Goal: Communication & Community: Share content

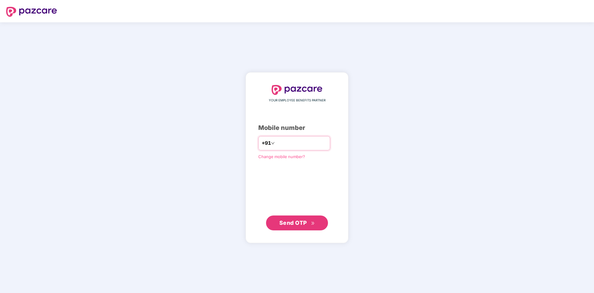
click at [280, 146] on input "number" at bounding box center [301, 143] width 51 height 10
drag, startPoint x: 295, startPoint y: 143, endPoint x: 280, endPoint y: 145, distance: 14.7
click at [280, 145] on input "**********" at bounding box center [301, 143] width 51 height 10
type input "**********"
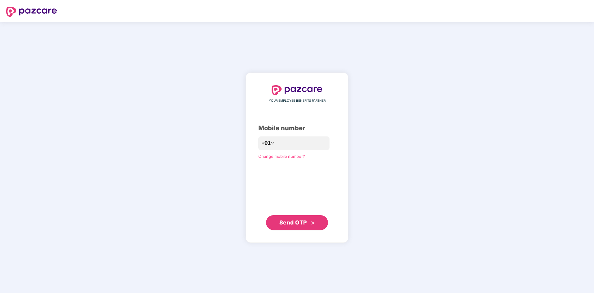
click at [289, 228] on button "Send OTP" at bounding box center [297, 222] width 62 height 15
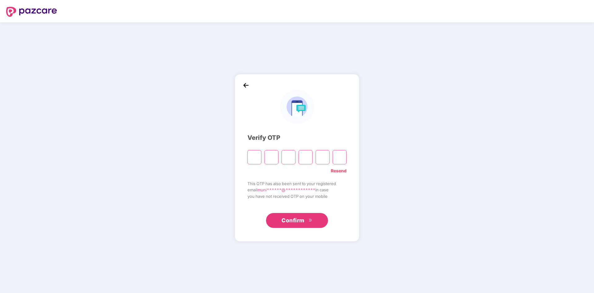
click at [364, 252] on div "**********" at bounding box center [297, 157] width 594 height 271
click at [253, 159] on input "Please enter verification code. Digit 1" at bounding box center [255, 157] width 14 height 14
type input "*"
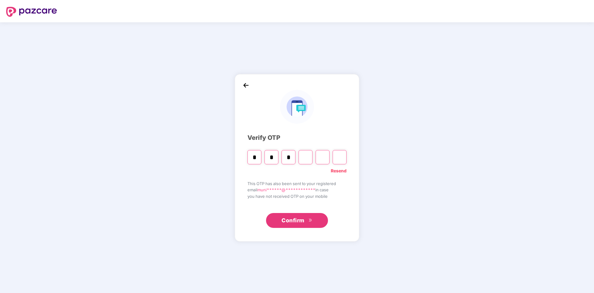
type input "*"
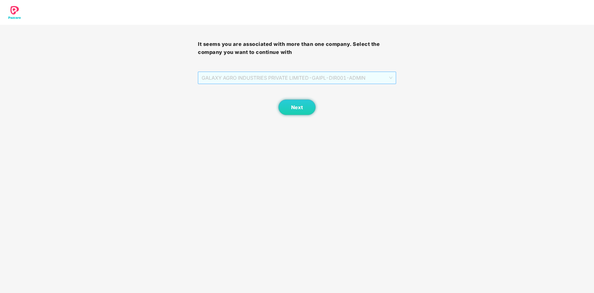
click at [347, 80] on span "GALAXY AGRO INDUSTRIES PRIVATE LIMITED - GAIPL-DIR001 - ADMIN" at bounding box center [297, 78] width 191 height 12
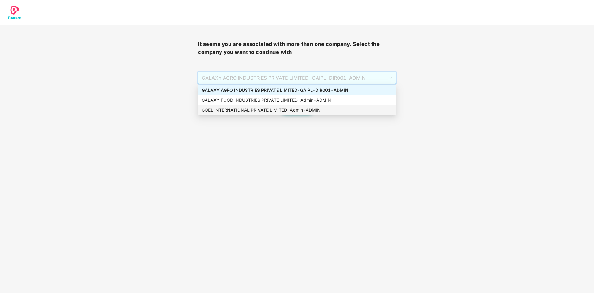
click at [258, 112] on div "GOEL INTERNATIONAL PRIVATE LIMITED - Admin - ADMIN" at bounding box center [297, 110] width 191 height 7
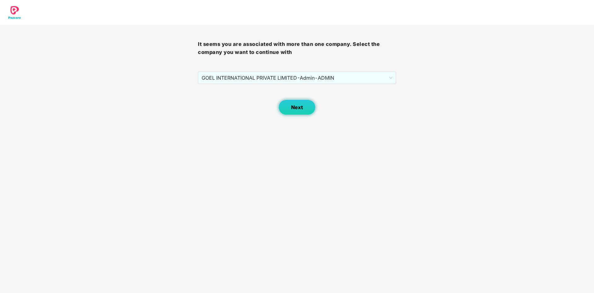
click at [292, 112] on button "Next" at bounding box center [297, 106] width 37 height 15
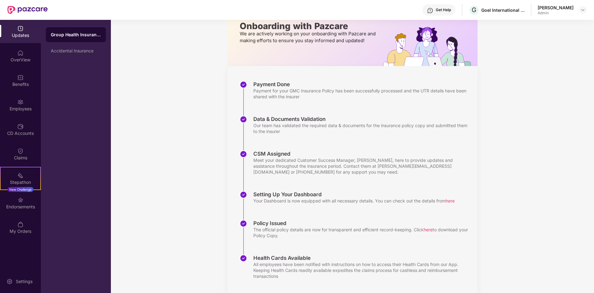
scroll to position [54, 0]
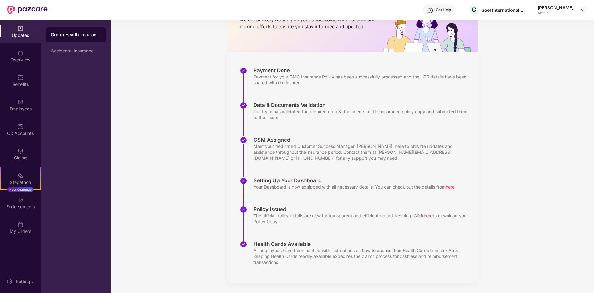
click at [171, 125] on div "Updates Onboarding with Pazcare We are actively working on your onboarding with…" at bounding box center [352, 129] width 483 height 327
click at [19, 51] on img at bounding box center [20, 53] width 6 height 6
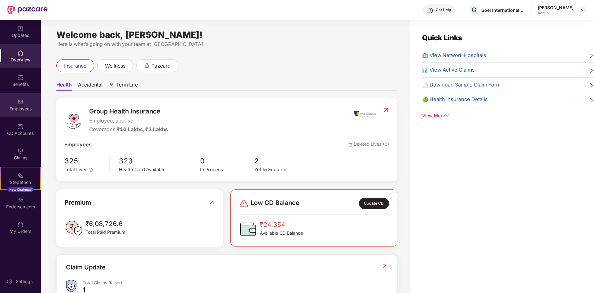
click at [21, 108] on div "Employees" at bounding box center [20, 109] width 41 height 6
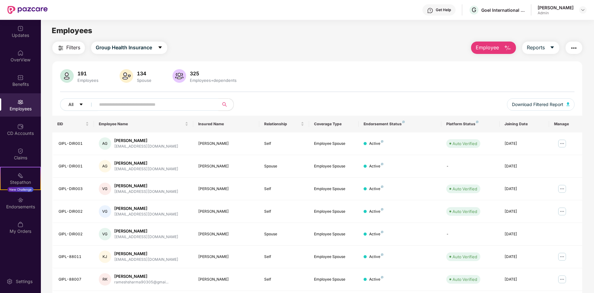
click at [73, 100] on button "All" at bounding box center [79, 104] width 38 height 12
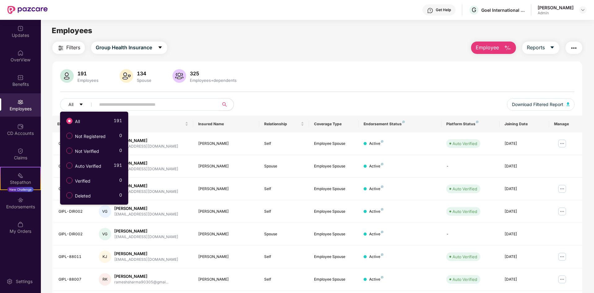
click at [137, 104] on input "text" at bounding box center [154, 104] width 111 height 9
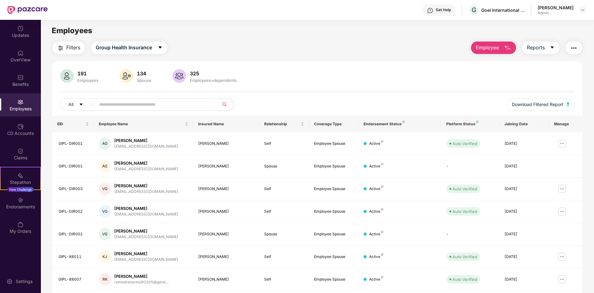
click at [571, 48] on img "button" at bounding box center [574, 47] width 7 height 7
click at [317, 80] on div "191 Employees 134 Spouse 325 Employees+dependents" at bounding box center [317, 76] width 515 height 15
click at [125, 104] on input "text" at bounding box center [154, 104] width 111 height 9
click at [65, 45] on button "Filters" at bounding box center [68, 48] width 33 height 12
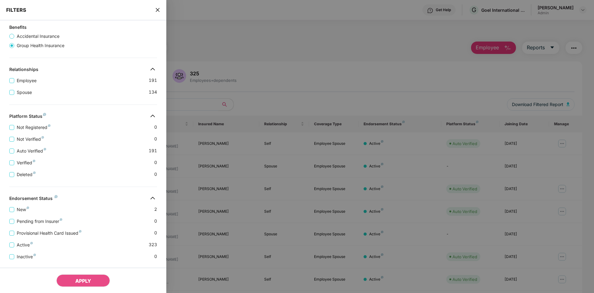
scroll to position [62, 0]
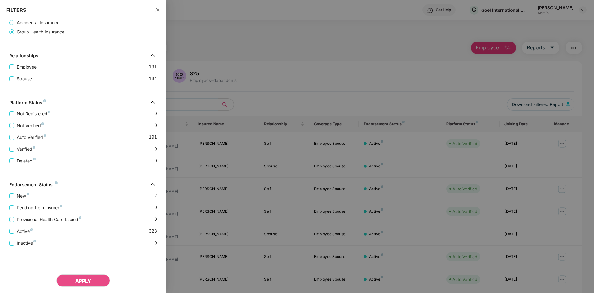
click at [230, 28] on div at bounding box center [297, 146] width 594 height 293
click at [263, 76] on div at bounding box center [297, 146] width 594 height 293
click at [253, 169] on div at bounding box center [297, 146] width 594 height 293
click at [156, 10] on icon "close" at bounding box center [157, 9] width 5 height 5
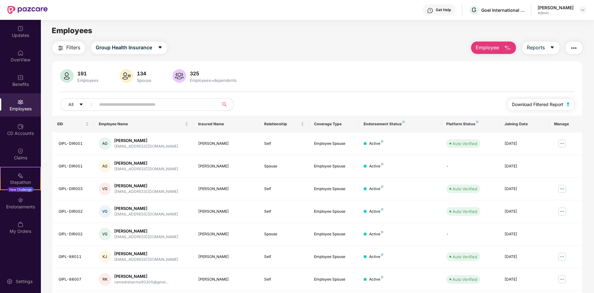
click at [535, 105] on span "Download Filtered Report" at bounding box center [537, 104] width 51 height 7
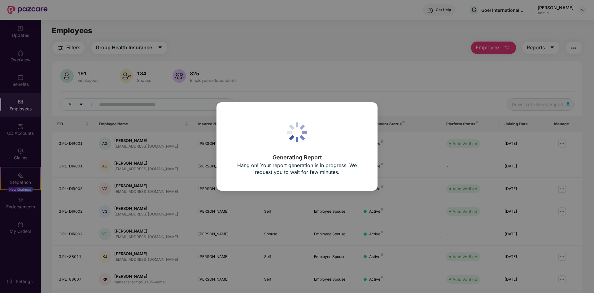
click at [413, 106] on div "Generating Report Hang on! Your report generation is in progress. We request yo…" at bounding box center [297, 146] width 594 height 293
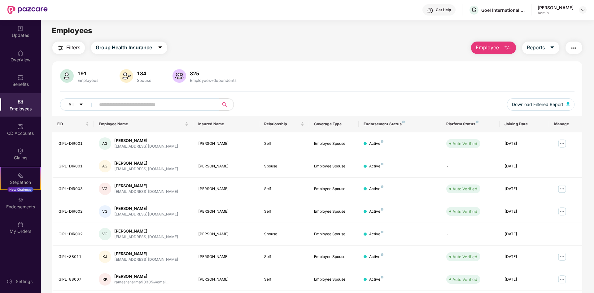
click at [155, 100] on input "text" at bounding box center [154, 104] width 111 height 9
click at [560, 144] on img at bounding box center [563, 144] width 10 height 10
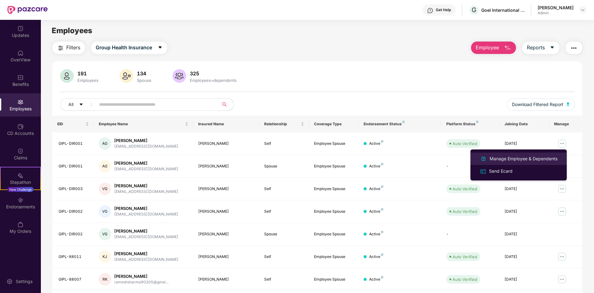
click at [527, 157] on div "Manage Employee & Dependents" at bounding box center [524, 158] width 70 height 7
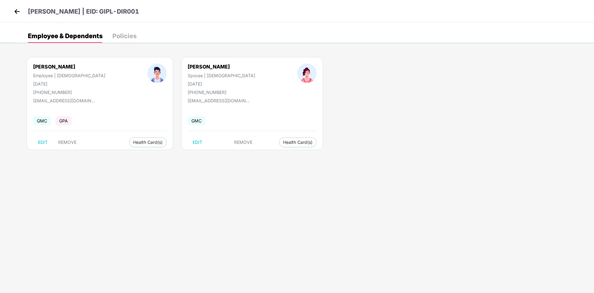
click at [527, 157] on div "[PERSON_NAME] Employee | [DEMOGRAPHIC_DATA] [DATE] [PHONE_NUMBER] [EMAIL_ADDRES…" at bounding box center [304, 107] width 580 height 118
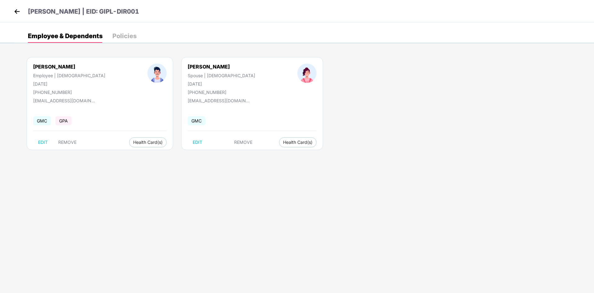
click at [17, 11] on img at bounding box center [16, 11] width 9 height 9
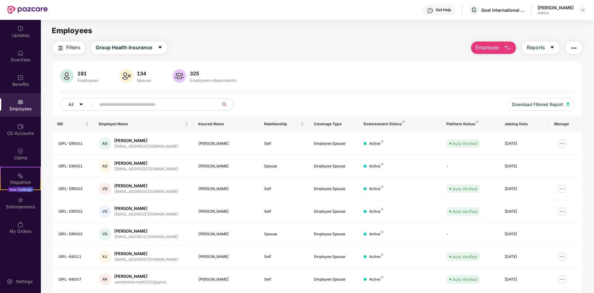
click at [198, 105] on input "text" at bounding box center [154, 104] width 111 height 9
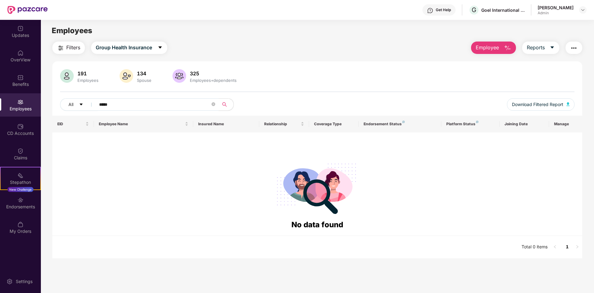
type input "*****"
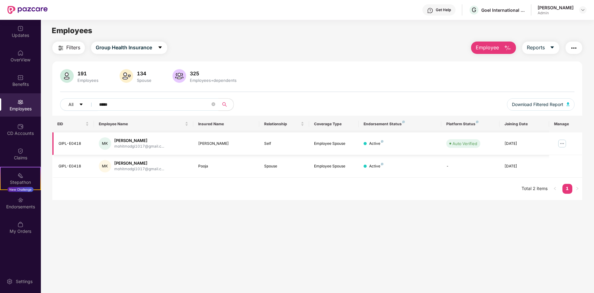
click at [186, 146] on div "MK [PERSON_NAME] mohitmodgi1017@gmail.c..." at bounding box center [144, 143] width 90 height 12
click at [234, 145] on div "[PERSON_NAME]" at bounding box center [226, 144] width 56 height 6
click at [568, 141] on td at bounding box center [565, 143] width 33 height 23
click at [565, 142] on img at bounding box center [563, 144] width 10 height 10
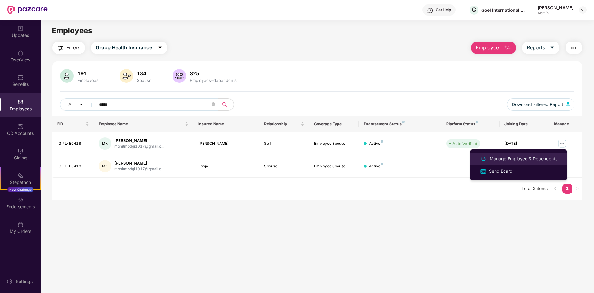
click at [510, 157] on div "Manage Employee & Dependents" at bounding box center [524, 158] width 70 height 7
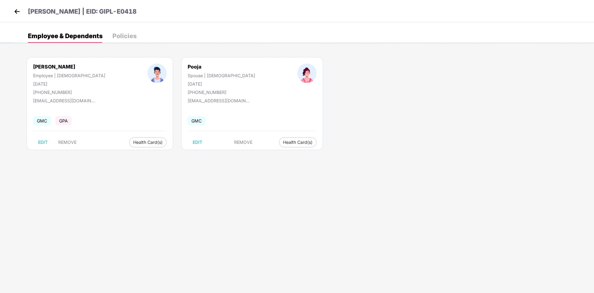
click at [13, 10] on img at bounding box center [16, 11] width 9 height 9
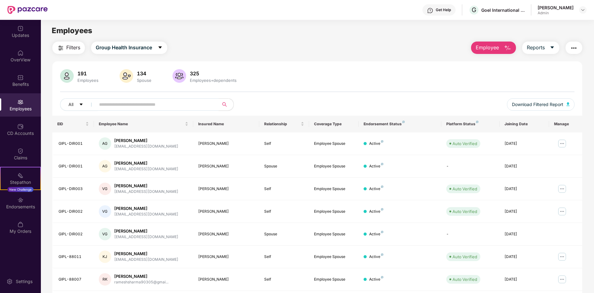
drag, startPoint x: 128, startPoint y: 99, endPoint x: 126, endPoint y: 105, distance: 7.2
click at [127, 102] on span at bounding box center [155, 104] width 127 height 12
click at [126, 105] on input "text" at bounding box center [154, 104] width 111 height 9
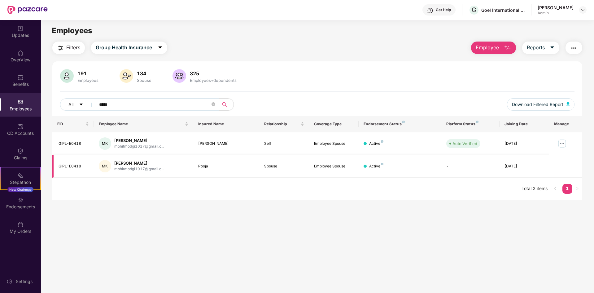
click at [142, 168] on div "mohitmodgi1017@gmail.c..." at bounding box center [139, 169] width 50 height 6
click at [199, 163] on td "Pooja" at bounding box center [226, 166] width 66 height 23
click at [175, 170] on div "MK [PERSON_NAME] mohitmodgi1017@gmail.c..." at bounding box center [144, 166] width 90 height 12
click at [111, 167] on div "MK [PERSON_NAME] mohitmodgi1017@gmail.c..." at bounding box center [144, 166] width 90 height 12
click at [559, 163] on td at bounding box center [565, 166] width 33 height 23
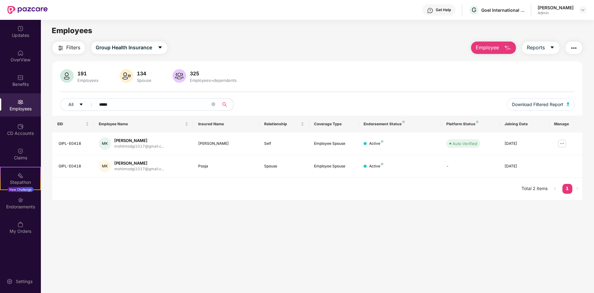
click at [485, 47] on span "Employee" at bounding box center [487, 48] width 23 height 8
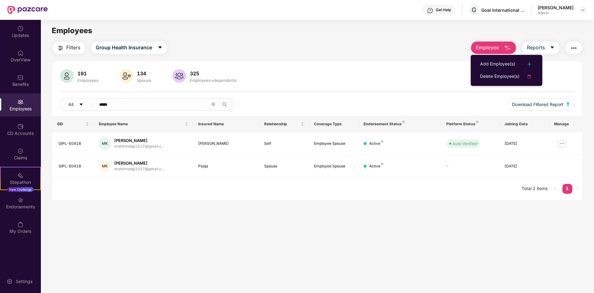
click at [424, 60] on div "Filters Group Health Insurance Employee Reports 191 Employees 134 Spouse 325 Em…" at bounding box center [317, 121] width 530 height 158
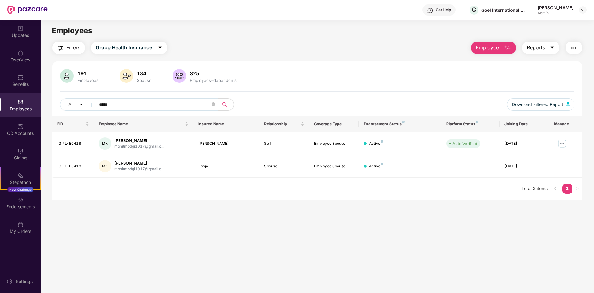
click at [556, 51] on button "Reports" at bounding box center [541, 48] width 37 height 12
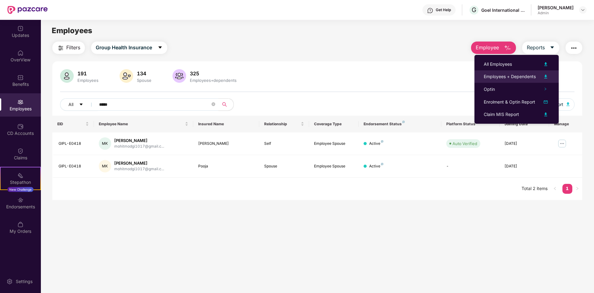
click at [512, 77] on div "Employees + Dependents" at bounding box center [510, 76] width 52 height 7
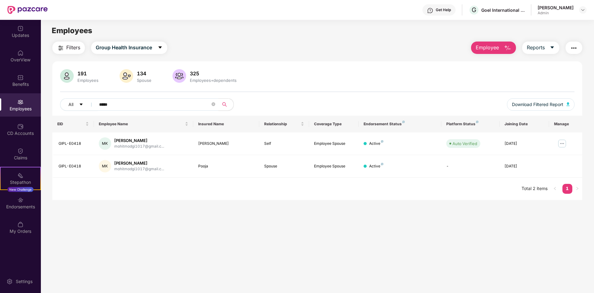
click at [312, 205] on main "Employees Filters Group Health Insurance Employee Reports 191 Employees 134 Spo…" at bounding box center [317, 166] width 553 height 293
click at [68, 51] on span "Filters" at bounding box center [73, 48] width 14 height 8
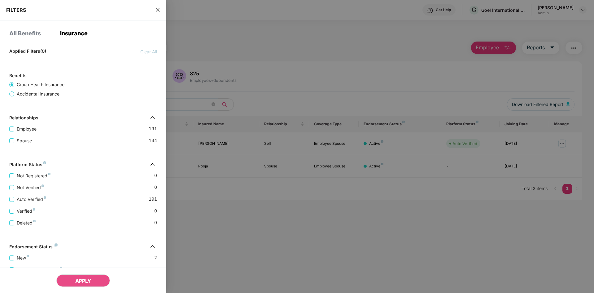
click at [265, 70] on div at bounding box center [297, 146] width 594 height 293
click at [160, 9] on icon "close" at bounding box center [157, 9] width 5 height 5
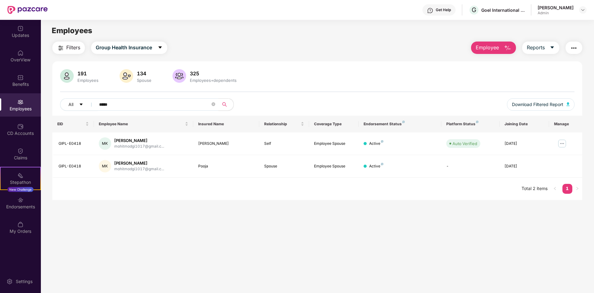
click at [161, 239] on main "Employees Filters Group Health Insurance Employee Reports 191 Employees 134 Spo…" at bounding box center [317, 166] width 553 height 293
click at [106, 106] on input "*****" at bounding box center [154, 104] width 111 height 9
type input "******"
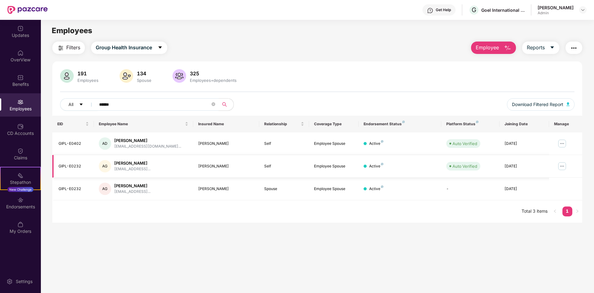
click at [562, 165] on img at bounding box center [563, 166] width 10 height 10
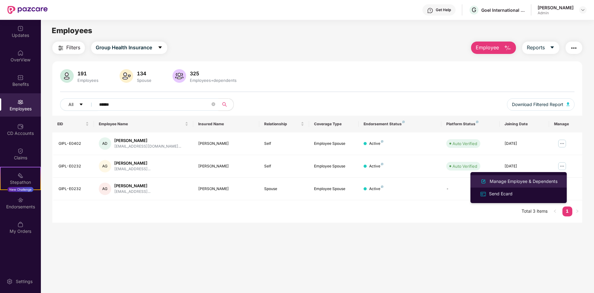
click at [510, 183] on div "Manage Employee & Dependents" at bounding box center [524, 181] width 70 height 7
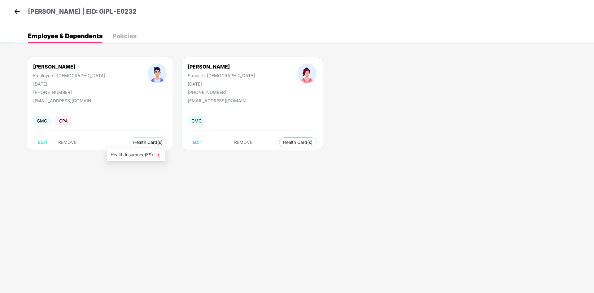
click at [133, 141] on span "Health Card(s)" at bounding box center [147, 142] width 29 height 3
click at [142, 154] on div "[PERSON_NAME] Employee | [DEMOGRAPHIC_DATA] [DATE] [PHONE_NUMBER] [EMAIL_ADDRES…" at bounding box center [304, 107] width 580 height 118
click at [129, 139] on button "Health Card(s)" at bounding box center [148, 142] width 38 height 10
click at [129, 152] on span "Health Insurance(ES)" at bounding box center [136, 154] width 51 height 7
click at [16, 11] on img at bounding box center [16, 11] width 9 height 9
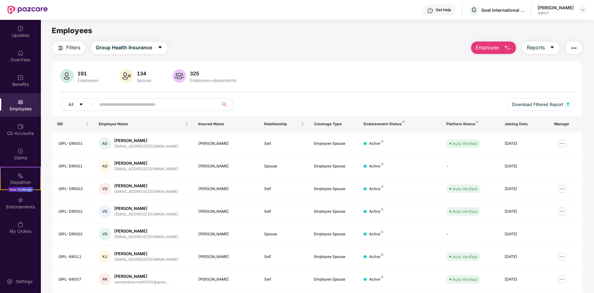
click at [132, 108] on input "text" at bounding box center [154, 104] width 111 height 9
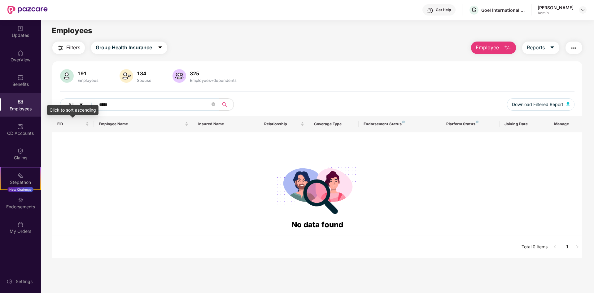
click at [106, 104] on input "*****" at bounding box center [154, 104] width 111 height 9
drag, startPoint x: 136, startPoint y: 108, endPoint x: 95, endPoint y: 103, distance: 41.6
click at [95, 103] on span "**********" at bounding box center [155, 104] width 127 height 12
type input "*********"
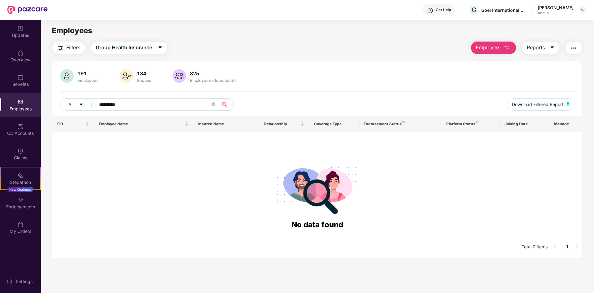
drag, startPoint x: 135, startPoint y: 104, endPoint x: 98, endPoint y: 103, distance: 37.2
click at [98, 103] on span "*********" at bounding box center [155, 104] width 127 height 12
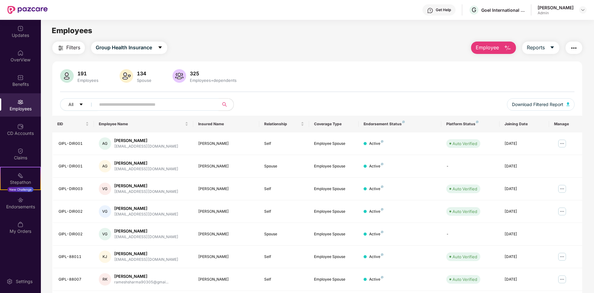
click at [102, 103] on input "text" at bounding box center [154, 104] width 111 height 9
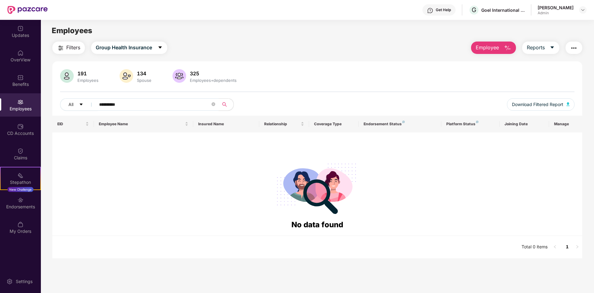
drag, startPoint x: 136, startPoint y: 103, endPoint x: 95, endPoint y: 106, distance: 41.0
click at [95, 106] on span "*********" at bounding box center [155, 104] width 127 height 12
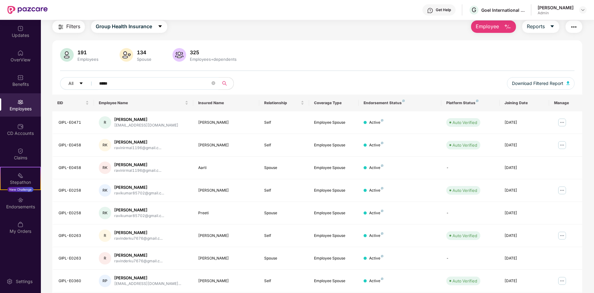
scroll to position [43, 0]
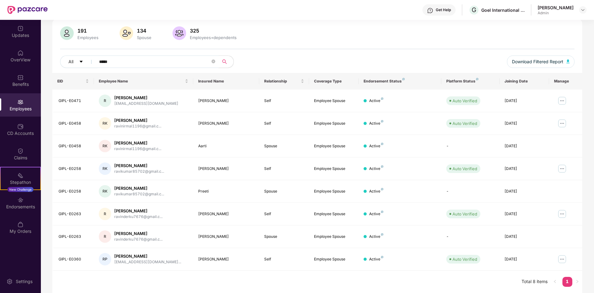
click at [135, 63] on input "****" at bounding box center [154, 61] width 111 height 9
type input "*****"
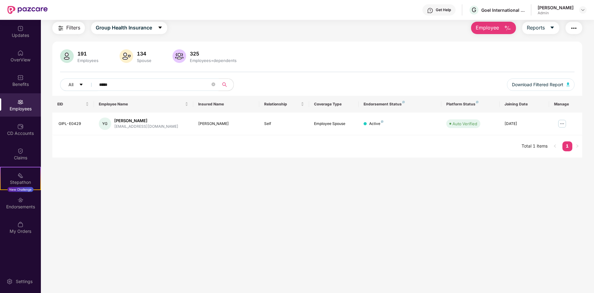
scroll to position [20, 0]
click at [560, 121] on img at bounding box center [563, 124] width 10 height 10
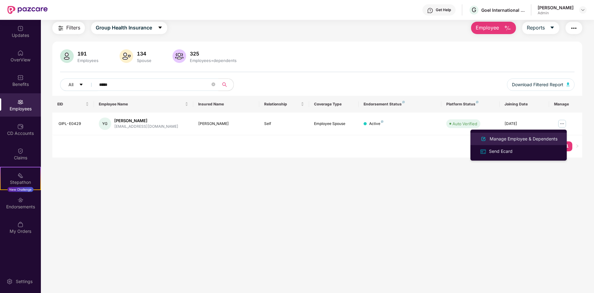
click at [523, 140] on div "Manage Employee & Dependents" at bounding box center [524, 138] width 70 height 7
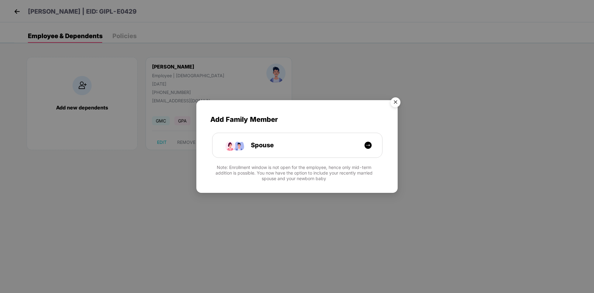
click at [395, 101] on img "Close" at bounding box center [395, 103] width 17 height 17
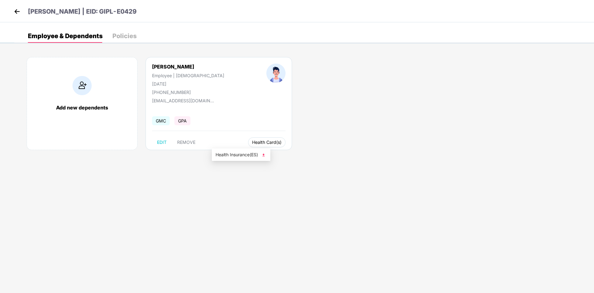
click at [252, 144] on span "Health Card(s)" at bounding box center [266, 142] width 29 height 3
click at [243, 154] on span "Health Insurance(ES)" at bounding box center [241, 154] width 51 height 7
click at [17, 12] on img at bounding box center [16, 11] width 9 height 9
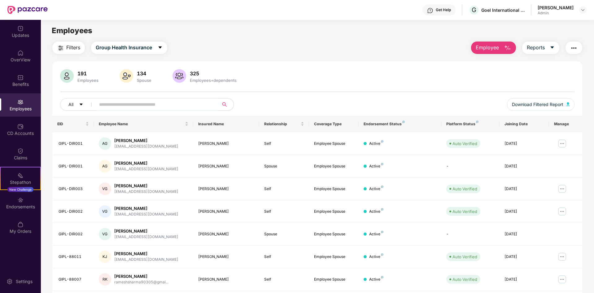
click at [137, 104] on input "text" at bounding box center [154, 104] width 111 height 9
type input "**********"
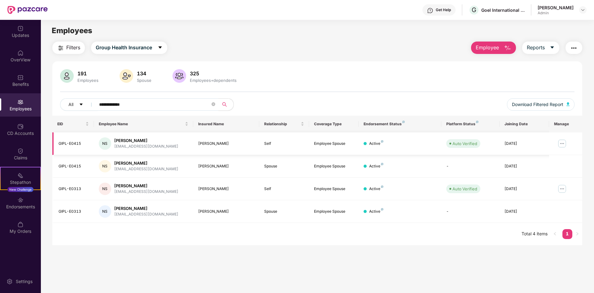
click at [162, 148] on div "NS [PERSON_NAME] [EMAIL_ADDRESS][DOMAIN_NAME]" at bounding box center [144, 143] width 90 height 12
click at [562, 143] on img at bounding box center [563, 144] width 10 height 10
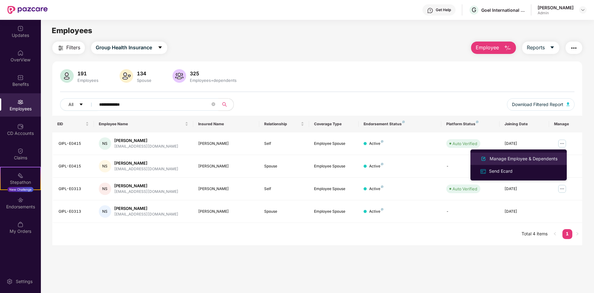
click at [491, 155] on div "Manage Employee & Dependents" at bounding box center [524, 158] width 70 height 7
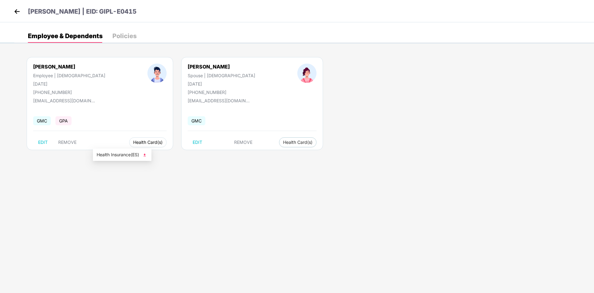
click at [133, 141] on span "Health Card(s)" at bounding box center [147, 142] width 29 height 3
click at [116, 155] on span "Health Insurance(ES)" at bounding box center [122, 154] width 51 height 7
click at [17, 12] on img at bounding box center [16, 11] width 9 height 9
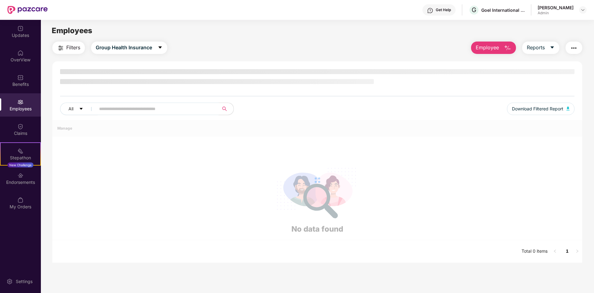
click at [161, 107] on input "text" at bounding box center [154, 108] width 111 height 9
type input "*"
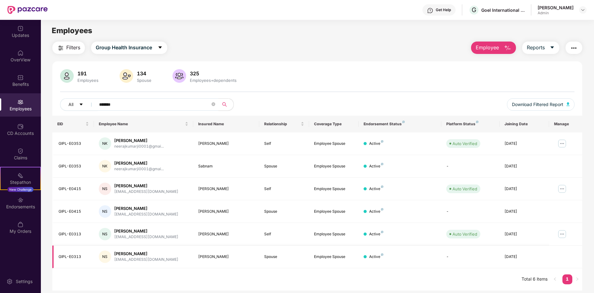
click at [561, 260] on td at bounding box center [565, 256] width 33 height 23
click at [127, 102] on input "******" at bounding box center [154, 104] width 111 height 9
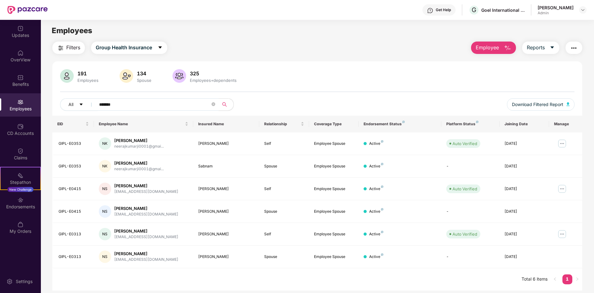
click at [127, 102] on input "******" at bounding box center [154, 104] width 111 height 9
type input "*"
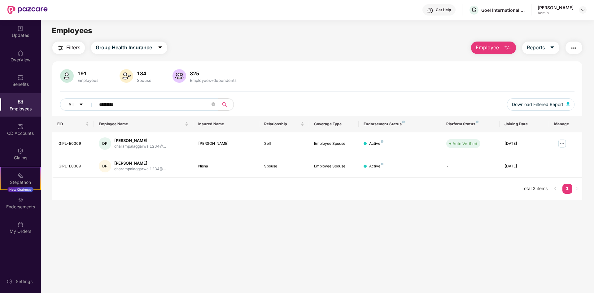
click at [220, 207] on main "Employees Filters Group Health Insurance Employee Reports 191 Employees 134 Spo…" at bounding box center [317, 166] width 553 height 293
click at [119, 105] on input "*********" at bounding box center [154, 104] width 111 height 9
type input "****"
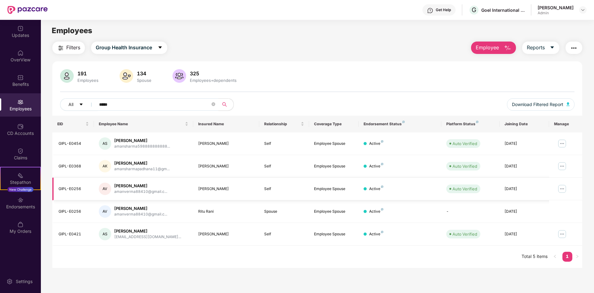
click at [564, 188] on img at bounding box center [563, 189] width 10 height 10
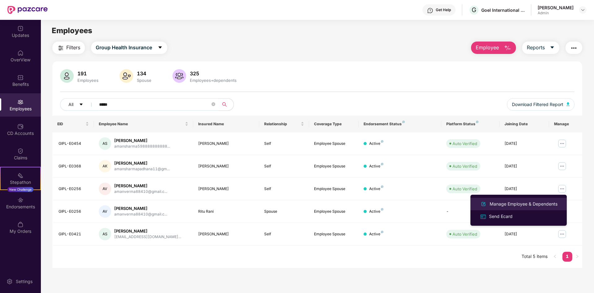
click at [530, 205] on div "Manage Employee & Dependents" at bounding box center [524, 204] width 70 height 7
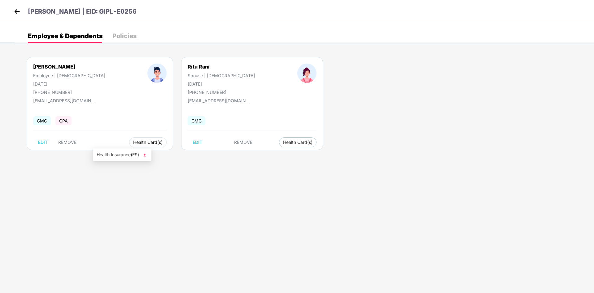
click at [133, 144] on span "Health Card(s)" at bounding box center [147, 142] width 29 height 3
click at [129, 145] on button "Health Card(s)" at bounding box center [148, 142] width 38 height 10
click at [117, 154] on span "Health Insurance(ES)" at bounding box center [122, 154] width 51 height 7
click at [21, 11] on img at bounding box center [16, 11] width 9 height 9
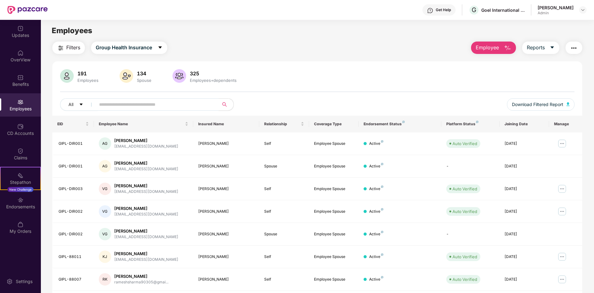
click at [114, 104] on input "text" at bounding box center [154, 104] width 111 height 9
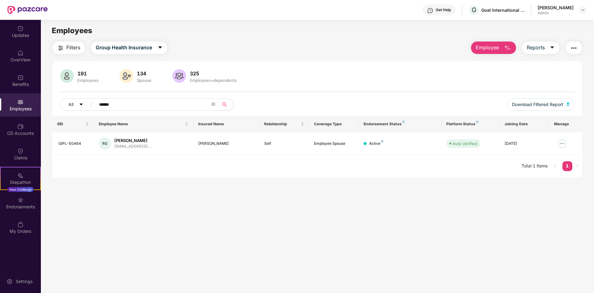
type input "******"
click at [563, 145] on img at bounding box center [563, 144] width 10 height 10
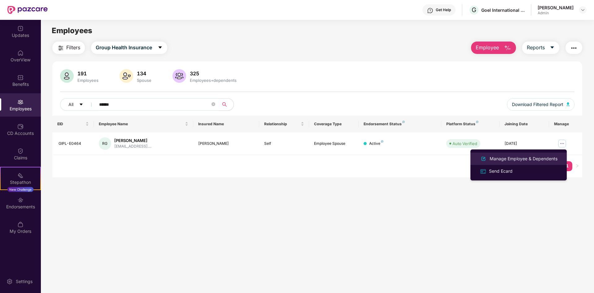
click at [514, 157] on div "Manage Employee & Dependents" at bounding box center [524, 158] width 70 height 7
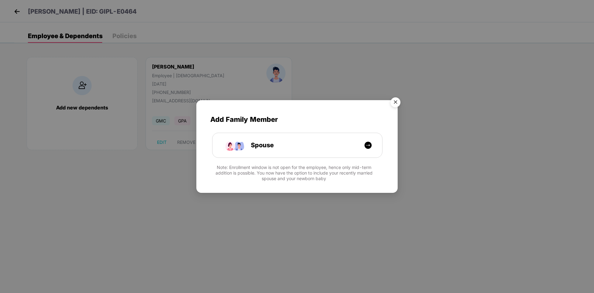
click at [396, 99] on img "Close" at bounding box center [395, 103] width 17 height 17
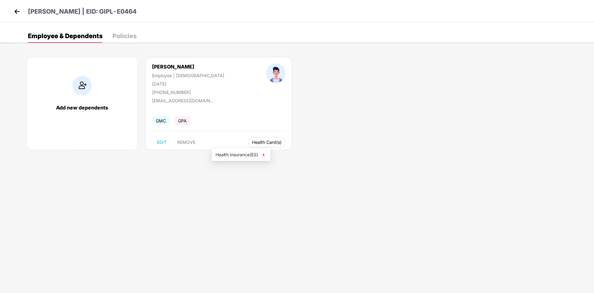
click at [252, 144] on span "Health Card(s)" at bounding box center [266, 142] width 29 height 3
click at [237, 155] on span "Health Insurance(ES)" at bounding box center [241, 154] width 51 height 7
click at [17, 12] on img at bounding box center [16, 11] width 9 height 9
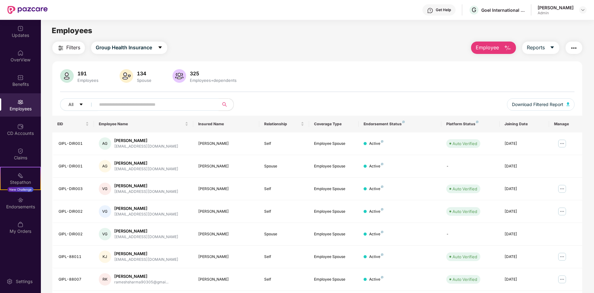
click at [117, 107] on input "text" at bounding box center [154, 104] width 111 height 9
type input "*****"
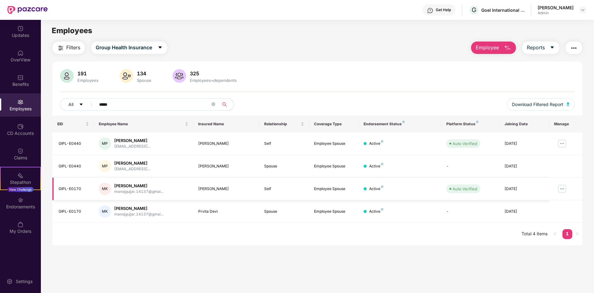
click at [565, 190] on img at bounding box center [563, 189] width 10 height 10
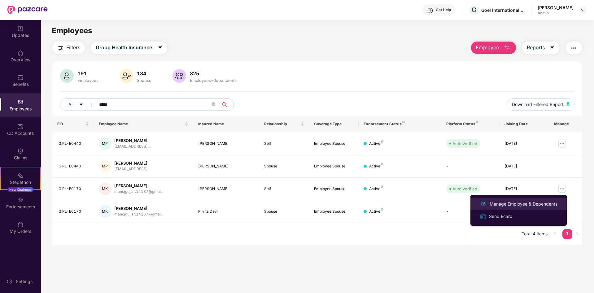
click at [530, 201] on div "Manage Employee & Dependents" at bounding box center [524, 204] width 70 height 7
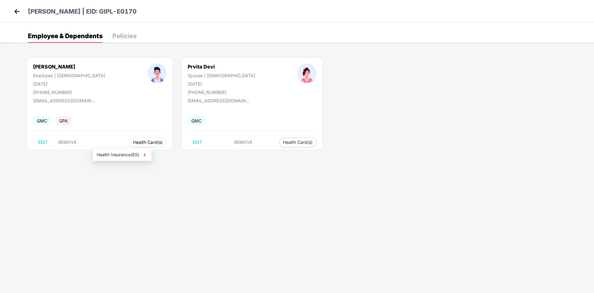
click at [129, 139] on button "Health Card(s)" at bounding box center [148, 142] width 38 height 10
click at [110, 157] on span "Health Insurance(ES)" at bounding box center [122, 154] width 51 height 7
click at [19, 12] on img at bounding box center [16, 11] width 9 height 9
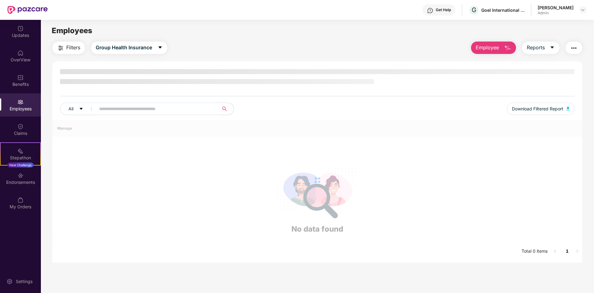
click at [144, 109] on input "text" at bounding box center [154, 108] width 111 height 9
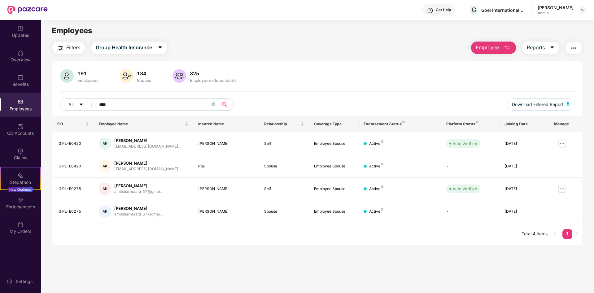
click at [132, 108] on input "****" at bounding box center [154, 104] width 111 height 9
type input "******"
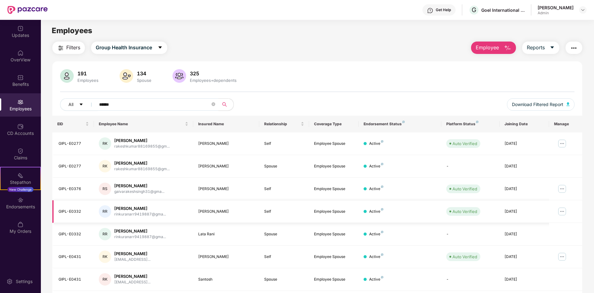
click at [559, 214] on img at bounding box center [563, 211] width 10 height 10
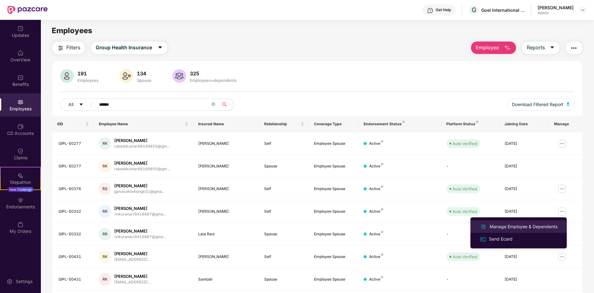
click at [519, 227] on div "Manage Employee & Dependents" at bounding box center [524, 226] width 70 height 7
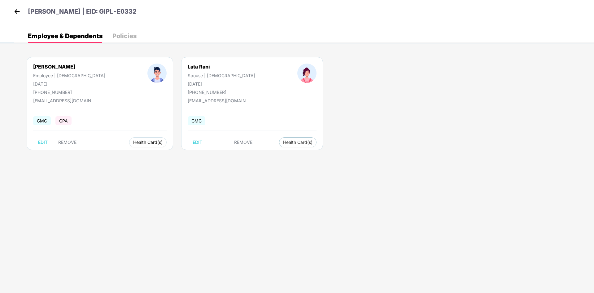
click at [133, 144] on span "Health Card(s)" at bounding box center [147, 142] width 29 height 3
click at [113, 154] on span "Health Insurance(ES)" at bounding box center [122, 154] width 51 height 7
click at [19, 12] on img at bounding box center [16, 11] width 9 height 9
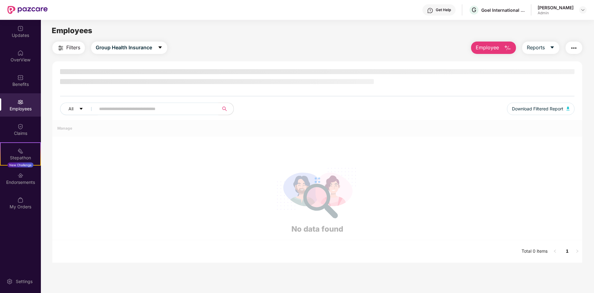
click at [119, 107] on input "text" at bounding box center [154, 108] width 111 height 9
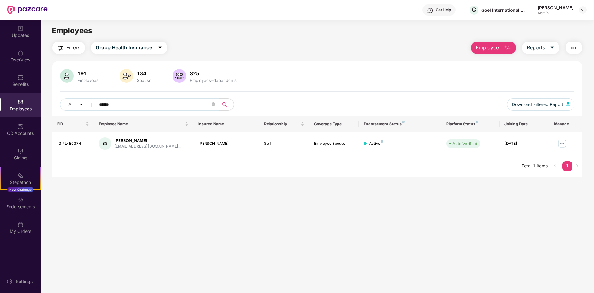
type input "******"
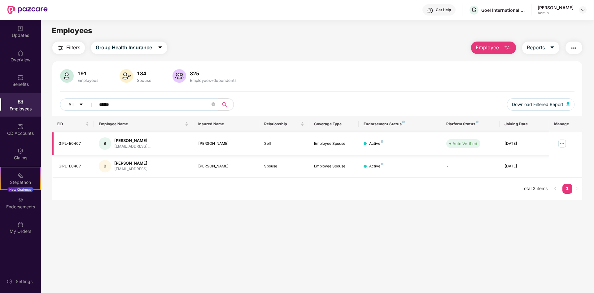
click at [563, 141] on img at bounding box center [563, 144] width 10 height 10
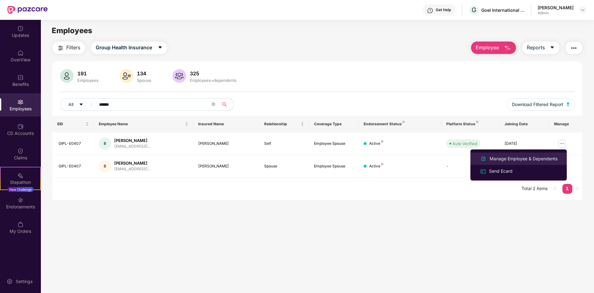
click at [519, 156] on div "Manage Employee & Dependents" at bounding box center [524, 158] width 70 height 7
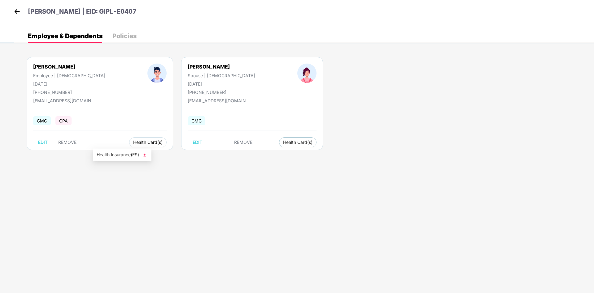
click at [129, 139] on button "Health Card(s)" at bounding box center [148, 142] width 38 height 10
click at [115, 151] on li "Health Insurance(ES)" at bounding box center [122, 155] width 59 height 10
click at [18, 13] on img at bounding box center [16, 11] width 9 height 9
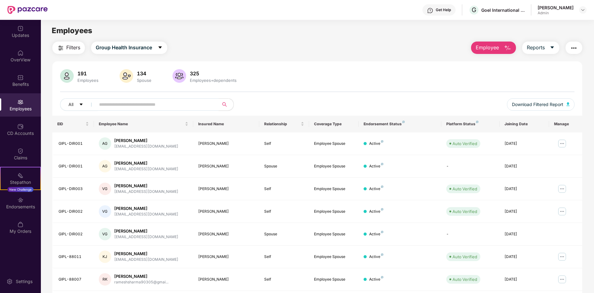
click at [179, 100] on input "text" at bounding box center [154, 104] width 111 height 9
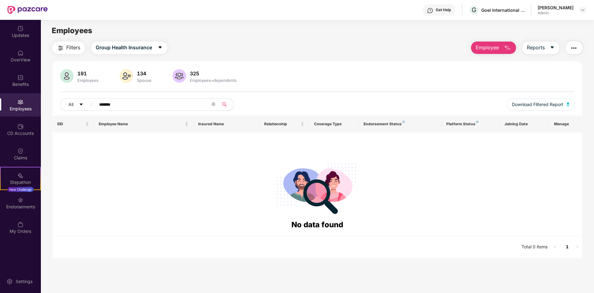
click at [109, 104] on input "*******" at bounding box center [154, 104] width 111 height 9
type input "******"
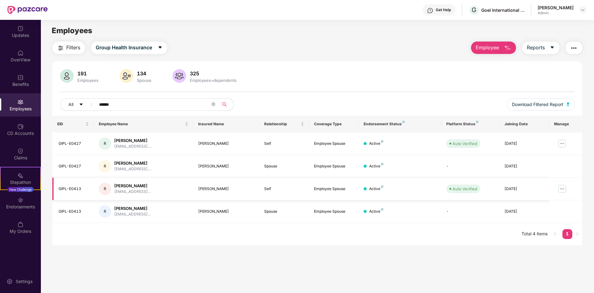
click at [563, 189] on img at bounding box center [563, 189] width 10 height 10
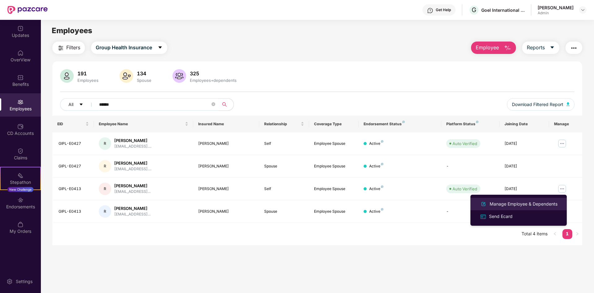
click at [504, 201] on div "Manage Employee & Dependents" at bounding box center [524, 204] width 70 height 7
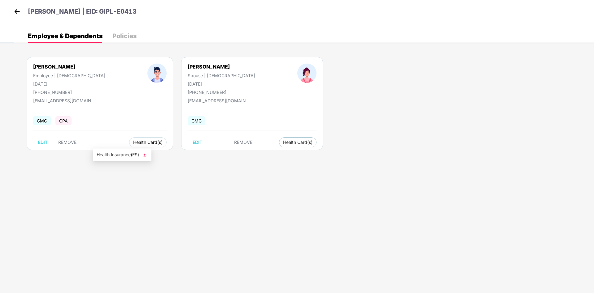
click at [133, 144] on span "Health Card(s)" at bounding box center [147, 142] width 29 height 3
click at [129, 157] on div "[PERSON_NAME] Employee | [DEMOGRAPHIC_DATA] [DATE] [PHONE_NUMBER] [EMAIL_ADDRES…" at bounding box center [304, 107] width 580 height 118
click at [129, 145] on button "Health Card(s)" at bounding box center [148, 142] width 38 height 10
click at [125, 154] on span "Health Insurance(ES)" at bounding box center [122, 154] width 51 height 7
click at [17, 10] on img at bounding box center [16, 11] width 9 height 9
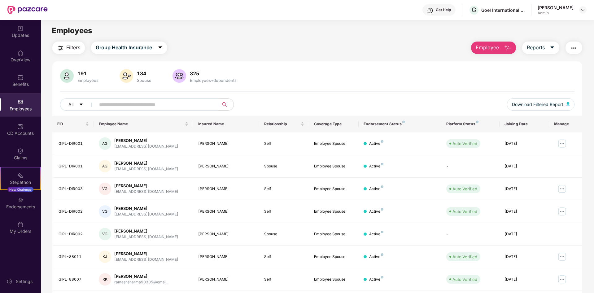
click at [140, 104] on input "text" at bounding box center [154, 104] width 111 height 9
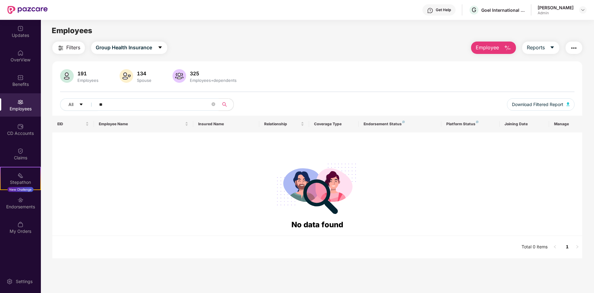
type input "*"
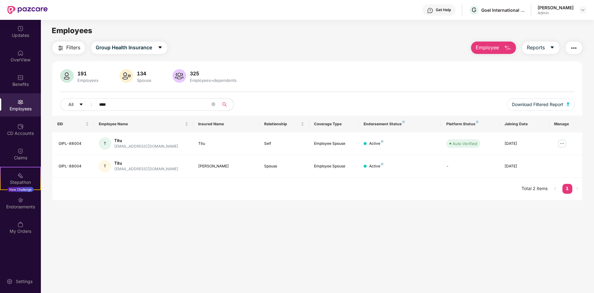
click at [108, 102] on input "****" at bounding box center [154, 104] width 111 height 9
type input "******"
click at [561, 143] on img at bounding box center [563, 144] width 10 height 10
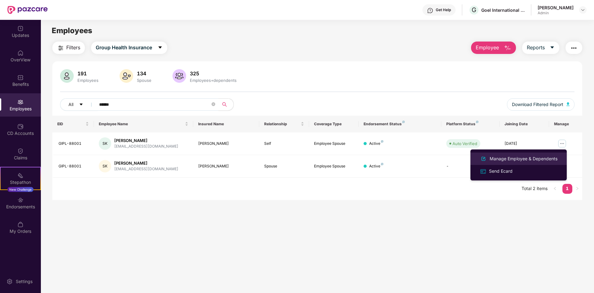
click at [492, 159] on div "Manage Employee & Dependents" at bounding box center [524, 158] width 70 height 7
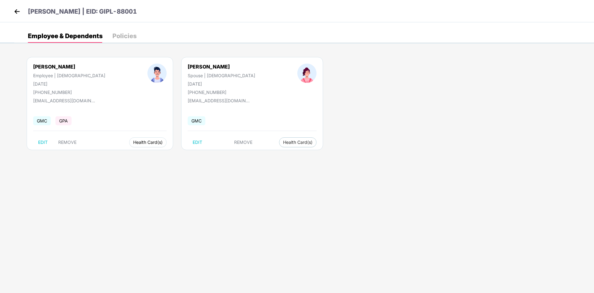
click at [133, 141] on span "Health Card(s)" at bounding box center [147, 142] width 29 height 3
click at [117, 155] on span "Health Insurance(ES)" at bounding box center [122, 154] width 51 height 7
click at [19, 8] on img at bounding box center [16, 11] width 9 height 9
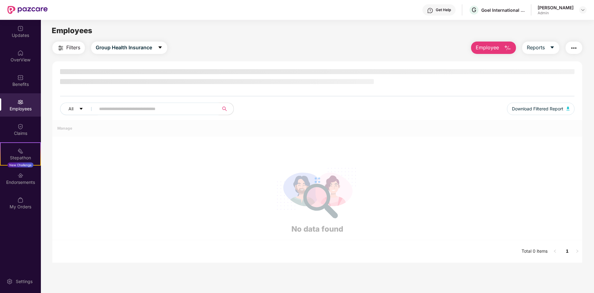
click at [115, 111] on input "text" at bounding box center [154, 108] width 111 height 9
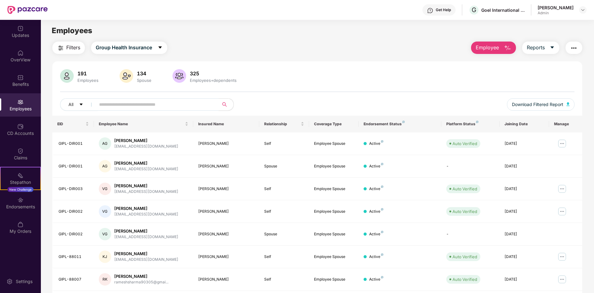
click at [123, 107] on input "text" at bounding box center [154, 104] width 111 height 9
type input "*****"
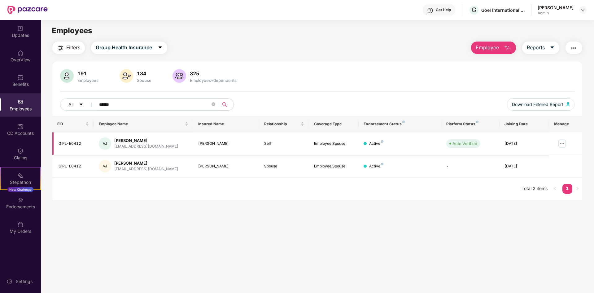
click at [561, 140] on img at bounding box center [563, 144] width 10 height 10
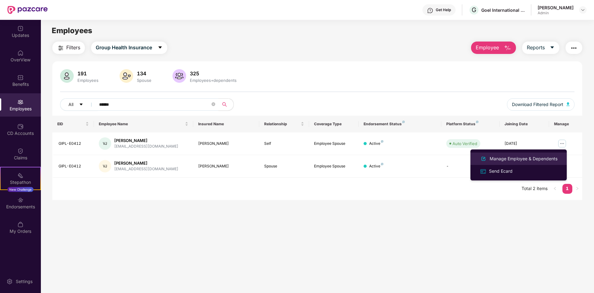
click at [507, 153] on li "Manage Employee & Dependents" at bounding box center [519, 158] width 96 height 12
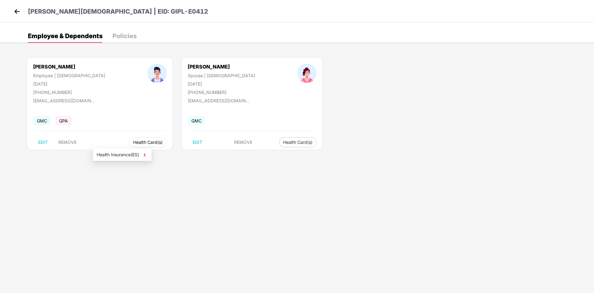
click at [133, 143] on span "Health Card(s)" at bounding box center [147, 142] width 29 height 3
click at [133, 155] on span "Health Insurance(ES)" at bounding box center [122, 154] width 51 height 7
click at [17, 11] on img at bounding box center [16, 11] width 9 height 9
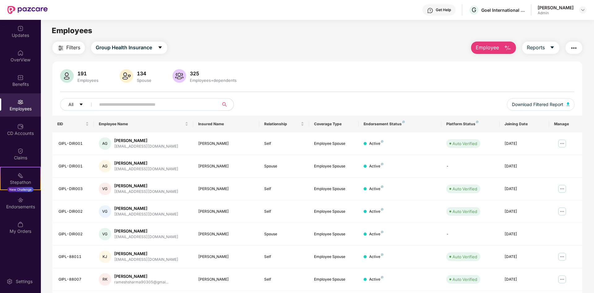
click at [130, 106] on input "text" at bounding box center [154, 104] width 111 height 9
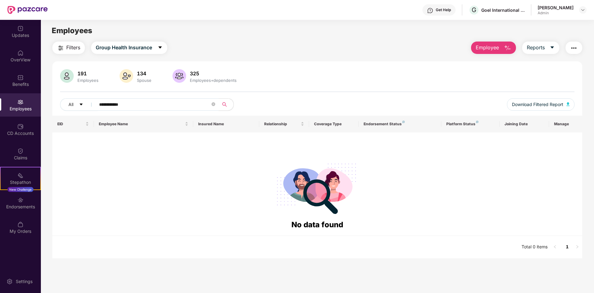
click at [130, 106] on input "**********" at bounding box center [154, 104] width 111 height 9
click at [130, 106] on input "******" at bounding box center [154, 104] width 111 height 9
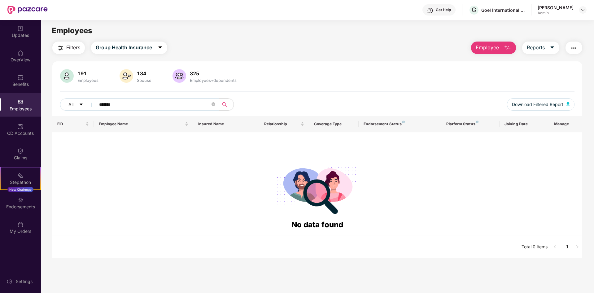
type input "*******"
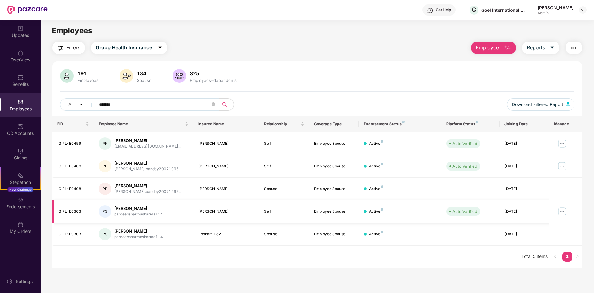
click at [562, 212] on img at bounding box center [563, 211] width 10 height 10
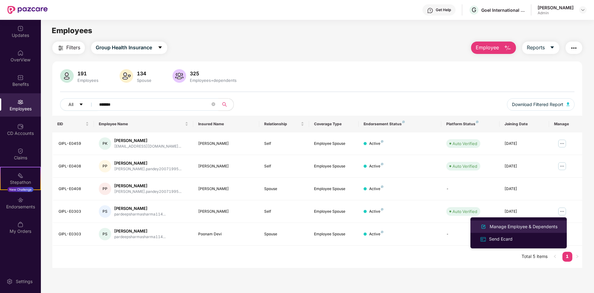
click at [509, 225] on div "Manage Employee & Dependents" at bounding box center [524, 226] width 70 height 7
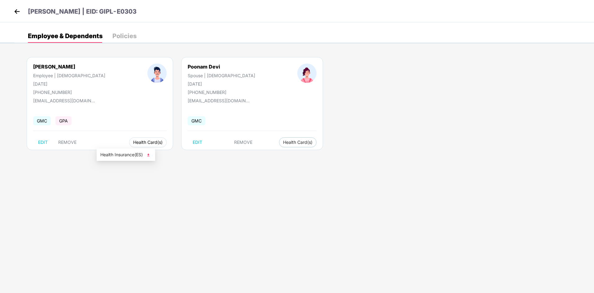
click at [133, 141] on span "Health Card(s)" at bounding box center [147, 142] width 29 height 3
click at [120, 150] on li "Health Insurance(ES)" at bounding box center [126, 155] width 59 height 10
click at [18, 11] on img at bounding box center [16, 11] width 9 height 9
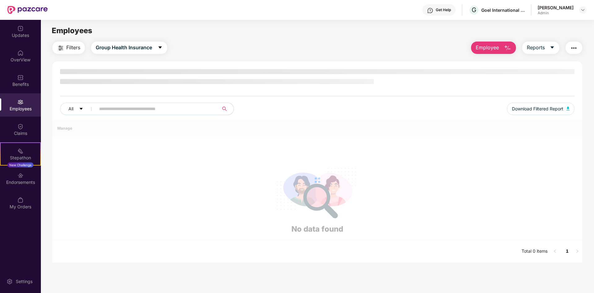
click at [148, 108] on input "text" at bounding box center [154, 108] width 111 height 9
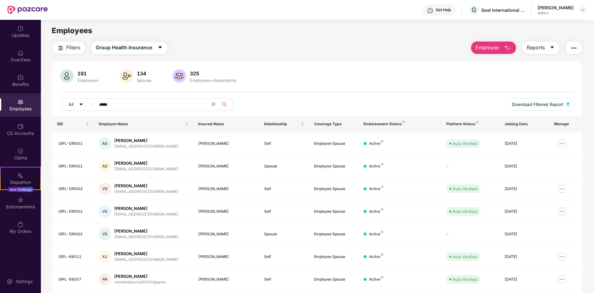
type input "*****"
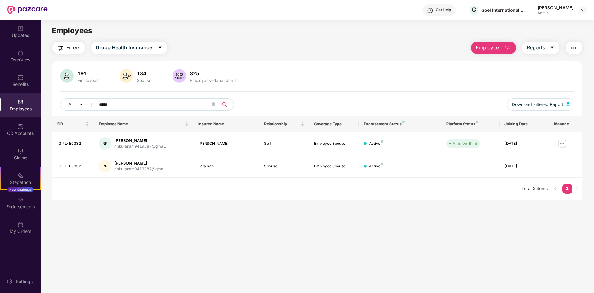
click at [72, 107] on span "All" at bounding box center [70, 104] width 5 height 7
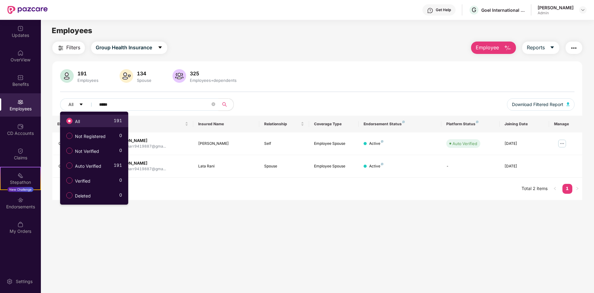
click at [73, 119] on span at bounding box center [69, 121] width 6 height 6
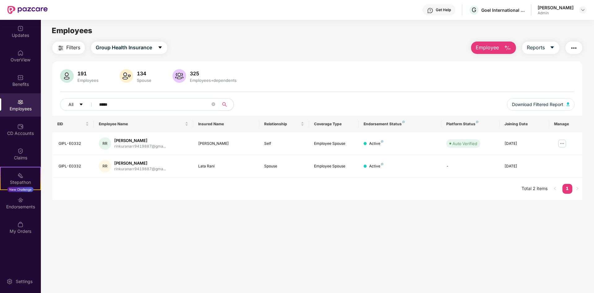
click at [97, 105] on span "*****" at bounding box center [155, 104] width 127 height 12
click at [99, 104] on input "*****" at bounding box center [154, 104] width 111 height 9
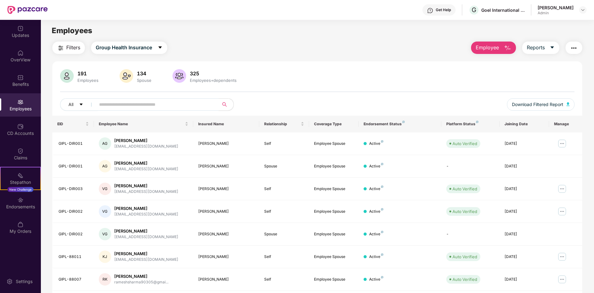
click at [75, 43] on button "Filters" at bounding box center [68, 48] width 33 height 12
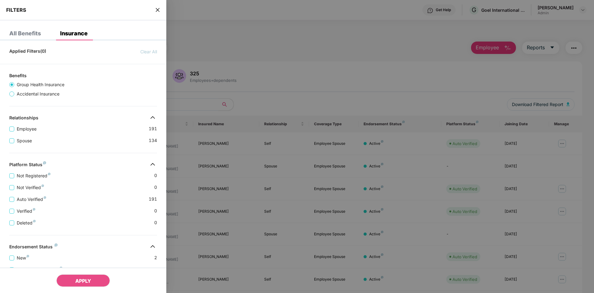
scroll to position [62, 0]
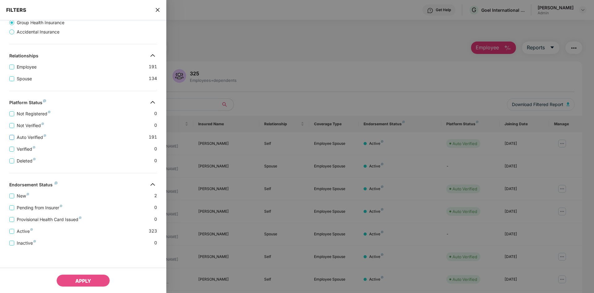
click at [10, 140] on label "Auto Verified" at bounding box center [28, 137] width 39 height 7
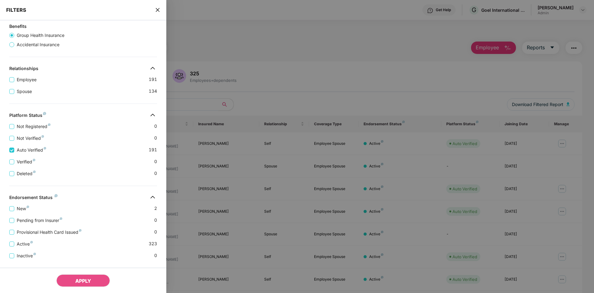
scroll to position [75, 0]
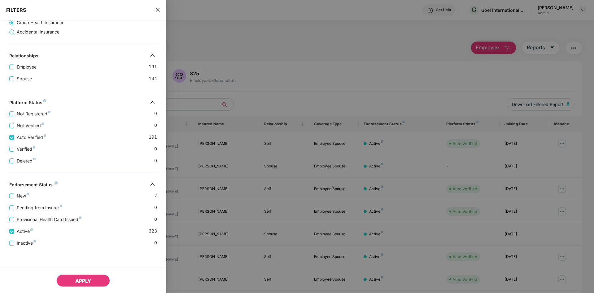
click at [72, 280] on button "APPLY" at bounding box center [83, 280] width 54 height 12
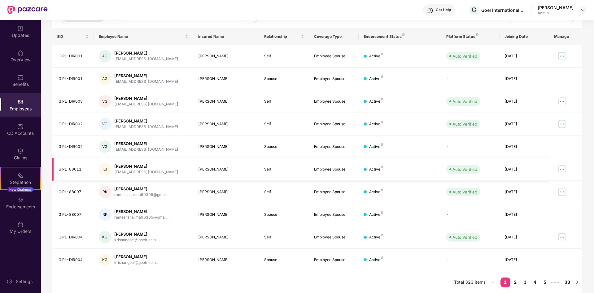
scroll to position [0, 0]
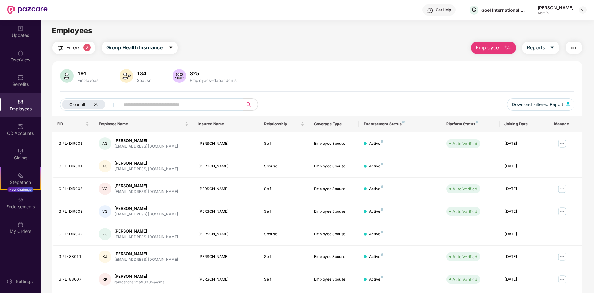
click at [161, 106] on input "text" at bounding box center [178, 104] width 111 height 9
type input "******"
click at [562, 143] on img at bounding box center [563, 144] width 10 height 10
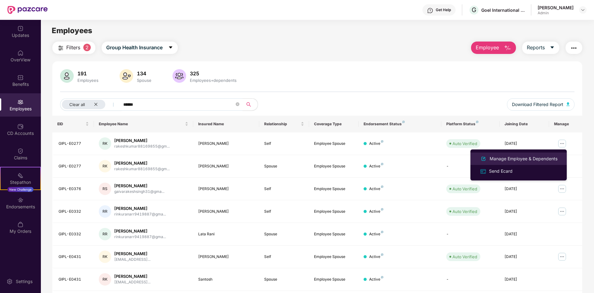
click at [513, 157] on div "Manage Employee & Dependents" at bounding box center [524, 158] width 70 height 7
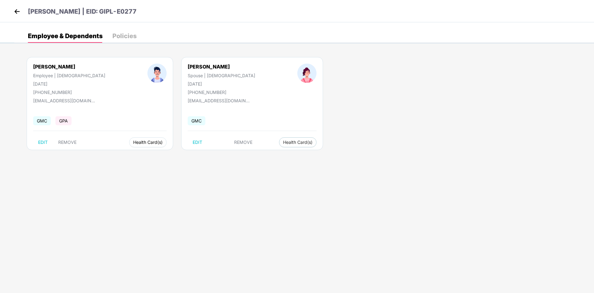
click at [133, 141] on span "Health Card(s)" at bounding box center [147, 142] width 29 height 3
click at [116, 155] on span "Health Insurance(ES)" at bounding box center [122, 154] width 51 height 7
click at [16, 14] on img at bounding box center [16, 11] width 9 height 9
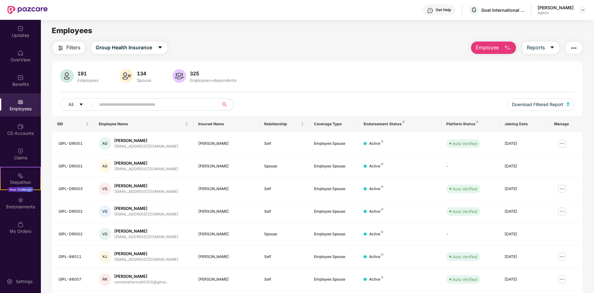
click at [111, 110] on span at bounding box center [155, 104] width 127 height 12
click at [113, 105] on input "text" at bounding box center [154, 104] width 111 height 9
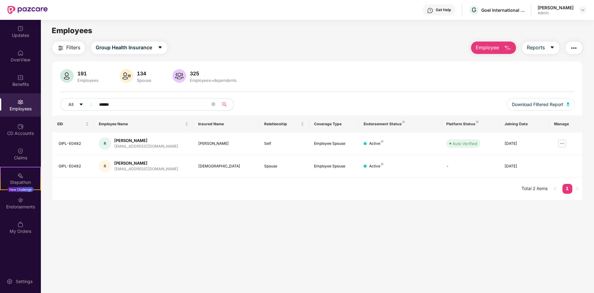
click at [108, 104] on input "******" at bounding box center [154, 104] width 111 height 9
type input "****"
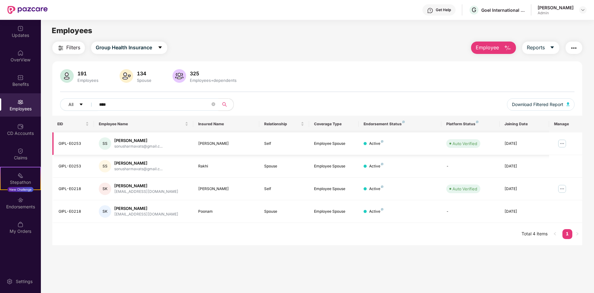
click at [563, 145] on img at bounding box center [563, 144] width 10 height 10
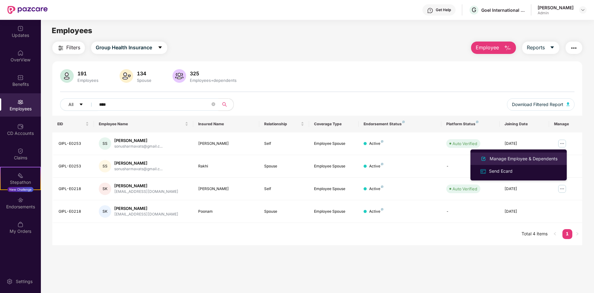
click at [509, 161] on div "Manage Employee & Dependents" at bounding box center [524, 158] width 70 height 7
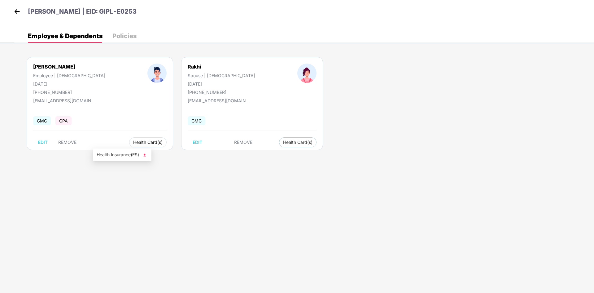
click at [133, 144] on span "Health Card(s)" at bounding box center [147, 142] width 29 height 3
click at [106, 153] on span "Health Insurance(ES)" at bounding box center [122, 154] width 51 height 7
click at [21, 12] on img at bounding box center [16, 11] width 9 height 9
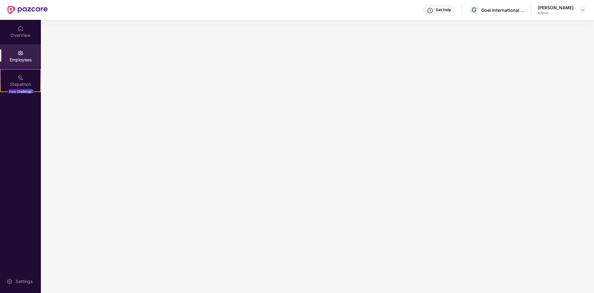
click at [21, 12] on img at bounding box center [27, 10] width 40 height 8
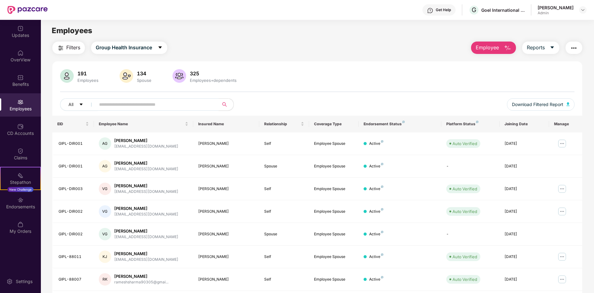
click at [166, 108] on input "text" at bounding box center [154, 104] width 111 height 9
click at [75, 105] on button "All" at bounding box center [79, 104] width 38 height 12
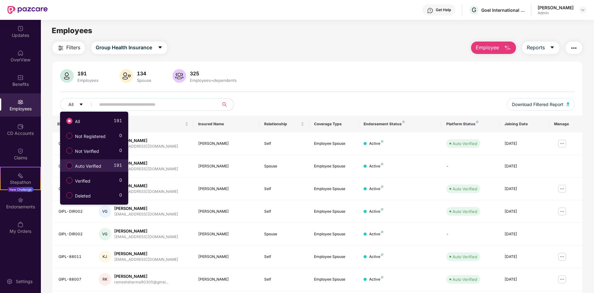
click at [71, 162] on label "Auto Verified" at bounding box center [85, 165] width 44 height 11
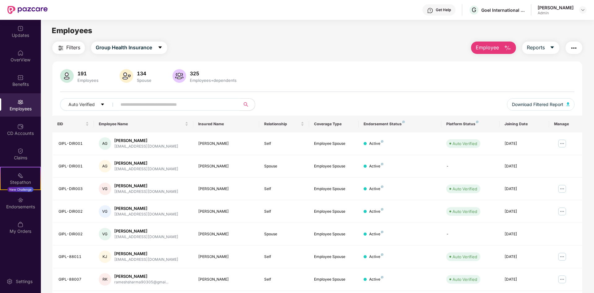
click at [144, 103] on input "text" at bounding box center [176, 104] width 111 height 9
type input "*****"
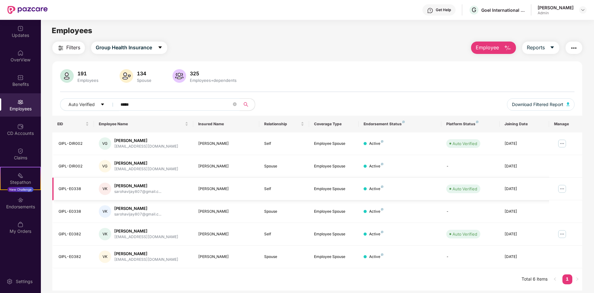
click at [560, 187] on img at bounding box center [563, 189] width 10 height 10
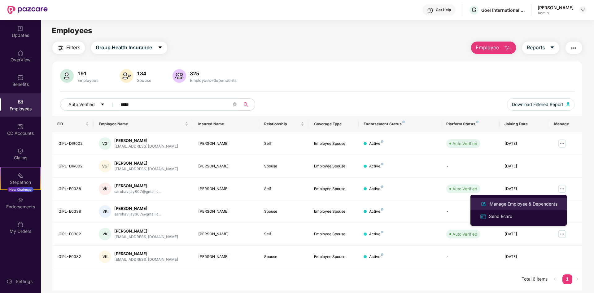
click at [509, 208] on div "Manage Employee & Dependents" at bounding box center [519, 203] width 80 height 7
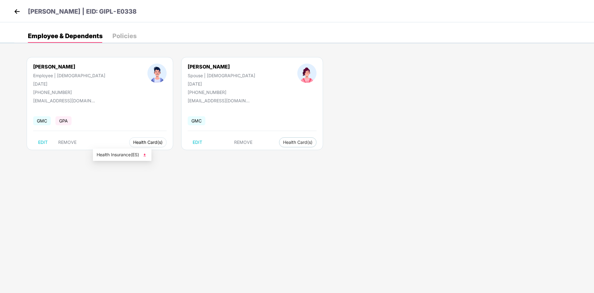
click at [133, 143] on span "Health Card(s)" at bounding box center [147, 142] width 29 height 3
drag, startPoint x: 126, startPoint y: 149, endPoint x: 127, endPoint y: 156, distance: 6.4
click at [127, 156] on ul "Health Insurance(ES)" at bounding box center [122, 154] width 59 height 12
click at [127, 156] on span "Health Insurance(ES)" at bounding box center [122, 154] width 51 height 7
click at [17, 11] on img at bounding box center [16, 11] width 9 height 9
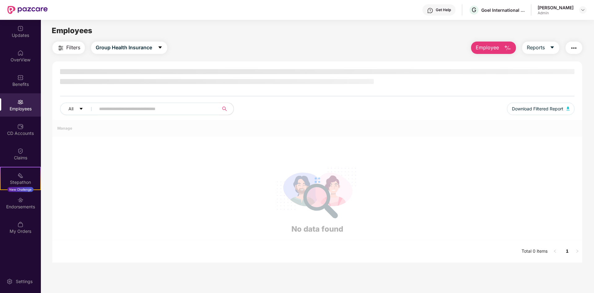
click at [191, 109] on input "text" at bounding box center [154, 108] width 111 height 9
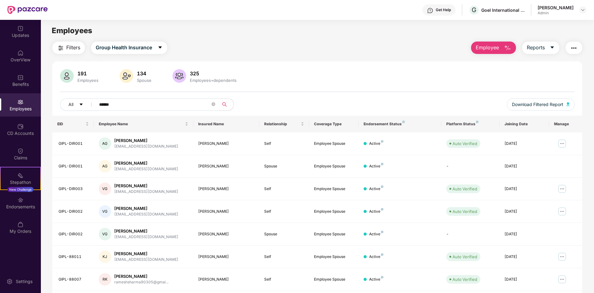
type input "******"
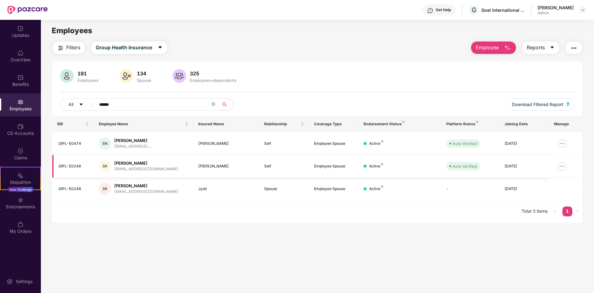
click at [562, 164] on img at bounding box center [563, 166] width 10 height 10
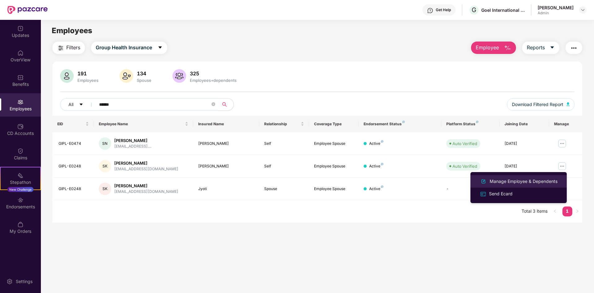
click at [488, 180] on div at bounding box center [484, 181] width 10 height 7
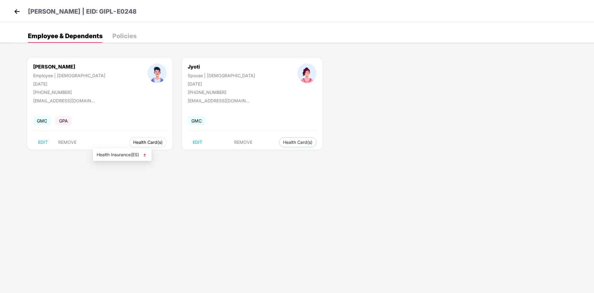
click at [133, 143] on span "Health Card(s)" at bounding box center [147, 142] width 29 height 3
click at [112, 157] on span "Health Insurance(ES)" at bounding box center [122, 154] width 51 height 7
click at [15, 11] on img at bounding box center [16, 11] width 9 height 9
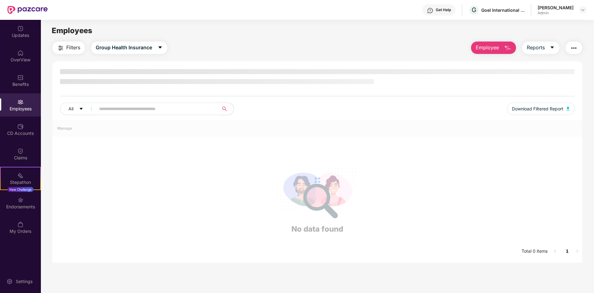
click at [147, 110] on input "text" at bounding box center [154, 108] width 111 height 9
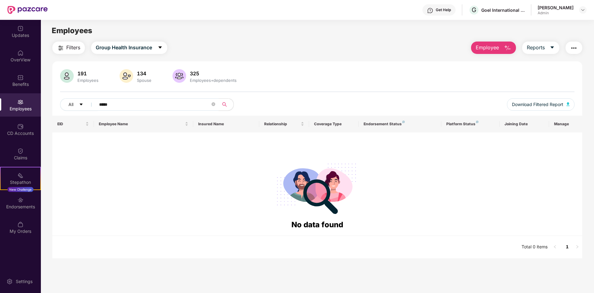
click at [144, 108] on input "****" at bounding box center [154, 104] width 111 height 9
type input "******"
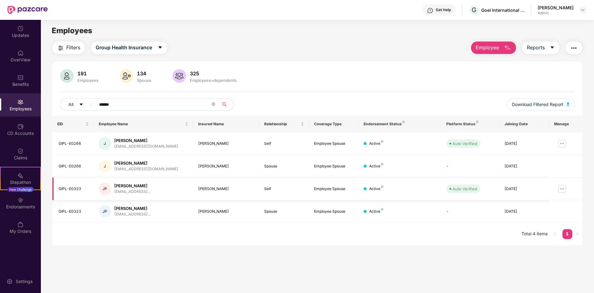
click at [558, 191] on img at bounding box center [563, 189] width 10 height 10
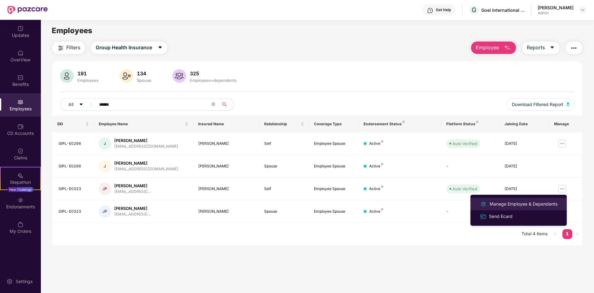
click at [535, 201] on div "Manage Employee & Dependents" at bounding box center [524, 204] width 70 height 7
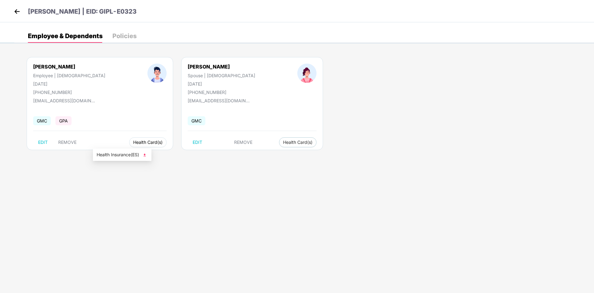
click at [129, 146] on button "Health Card(s)" at bounding box center [148, 142] width 38 height 10
click at [121, 152] on span "Health Insurance(ES)" at bounding box center [122, 154] width 51 height 7
click at [15, 12] on img at bounding box center [16, 11] width 9 height 9
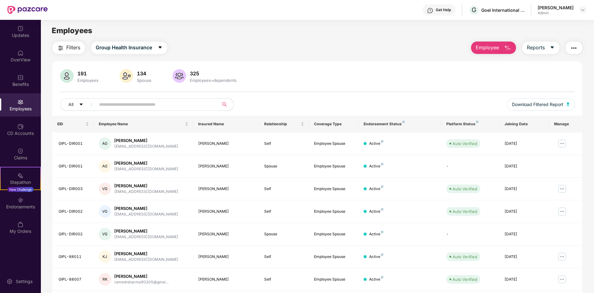
click at [140, 108] on input "text" at bounding box center [154, 104] width 111 height 9
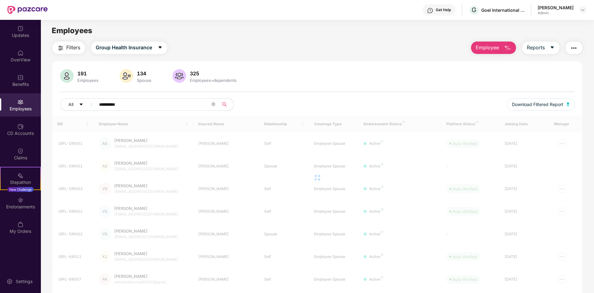
type input "*********"
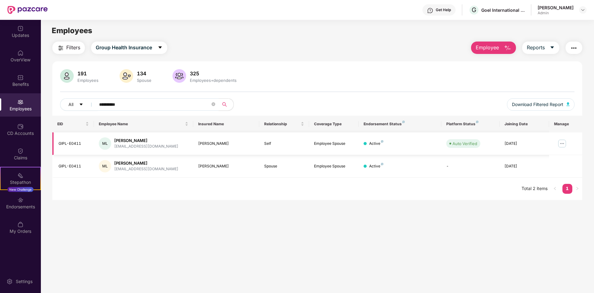
click at [562, 146] on img at bounding box center [563, 144] width 10 height 10
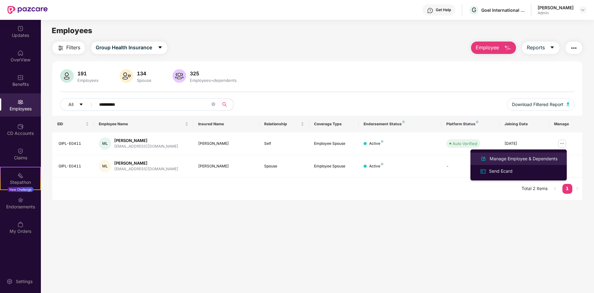
click at [496, 156] on div "Manage Employee & Dependents" at bounding box center [524, 158] width 70 height 7
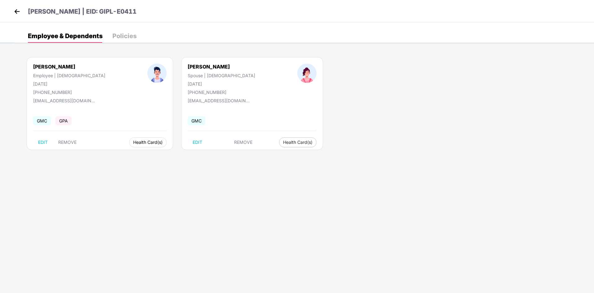
click at [133, 142] on span "Health Card(s)" at bounding box center [147, 142] width 29 height 3
click at [133, 144] on span "Health Card(s)" at bounding box center [147, 142] width 29 height 3
click at [120, 152] on span "Health Insurance(ES)" at bounding box center [122, 154] width 51 height 7
click at [20, 12] on img at bounding box center [16, 11] width 9 height 9
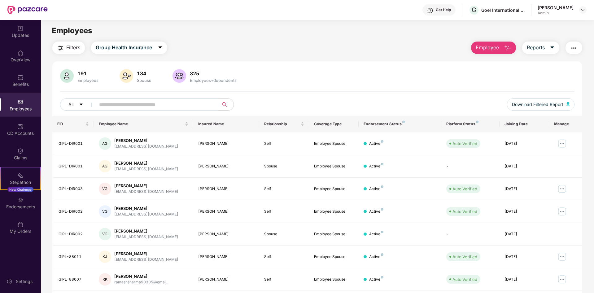
click at [175, 102] on input "text" at bounding box center [154, 104] width 111 height 9
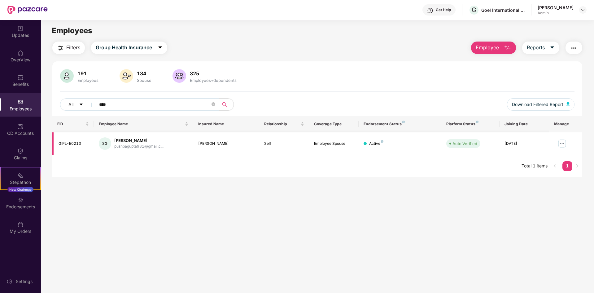
type input "****"
click at [563, 144] on img at bounding box center [563, 144] width 10 height 10
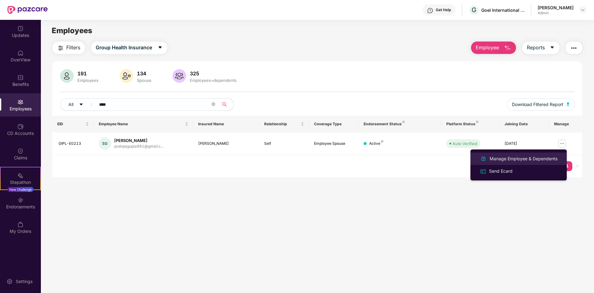
click at [552, 154] on li "Manage Employee & Dependents" at bounding box center [519, 158] width 96 height 12
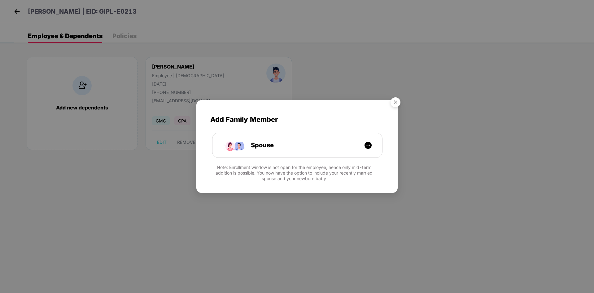
click at [395, 104] on img "Close" at bounding box center [395, 103] width 17 height 17
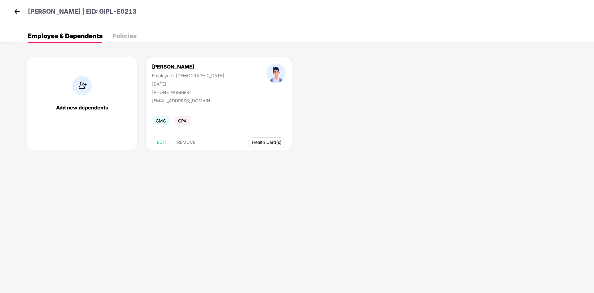
click at [252, 142] on span "Health Card(s)" at bounding box center [266, 142] width 29 height 3
click at [229, 153] on span "Health Insurance(ES)" at bounding box center [241, 154] width 51 height 7
click at [17, 12] on img at bounding box center [16, 11] width 9 height 9
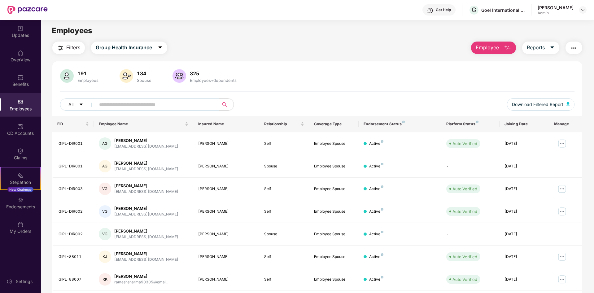
click at [175, 105] on input "text" at bounding box center [154, 104] width 111 height 9
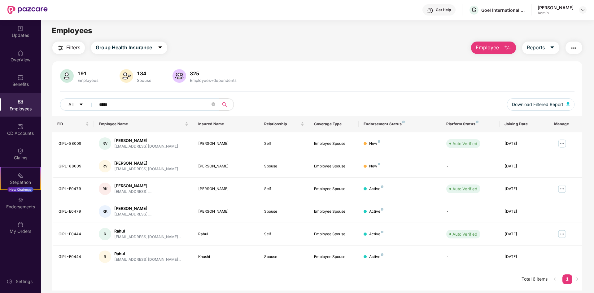
type input "*****"
click at [562, 234] on img at bounding box center [563, 234] width 10 height 10
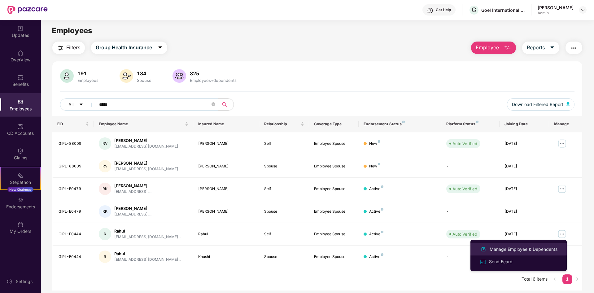
click at [530, 246] on div "Manage Employee & Dependents" at bounding box center [524, 249] width 70 height 7
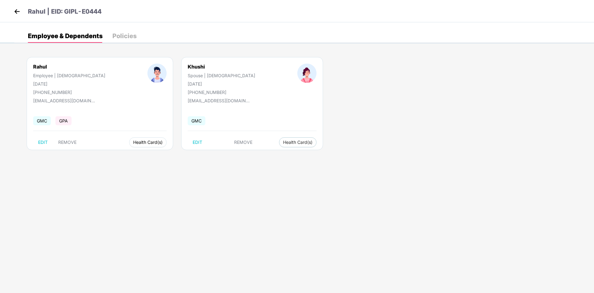
click at [133, 143] on span "Health Card(s)" at bounding box center [147, 142] width 29 height 3
click at [126, 154] on span "Health Insurance(ES)" at bounding box center [122, 154] width 51 height 7
click at [18, 11] on img at bounding box center [16, 11] width 9 height 9
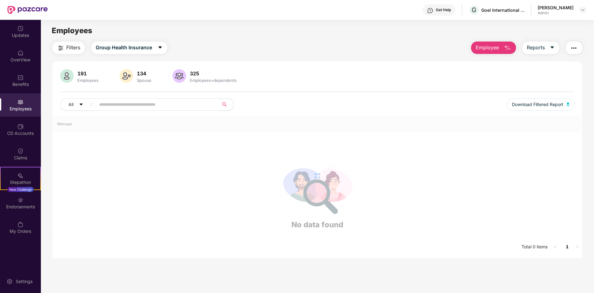
click at [170, 106] on input "text" at bounding box center [154, 104] width 111 height 9
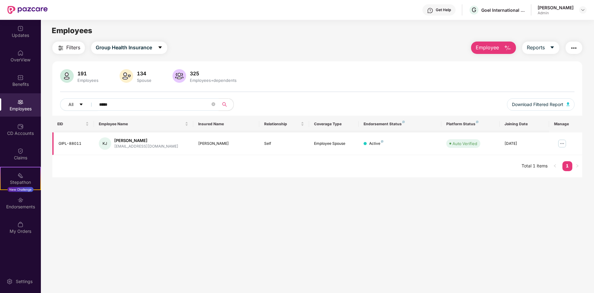
type input "*****"
click at [561, 143] on img at bounding box center [563, 144] width 10 height 10
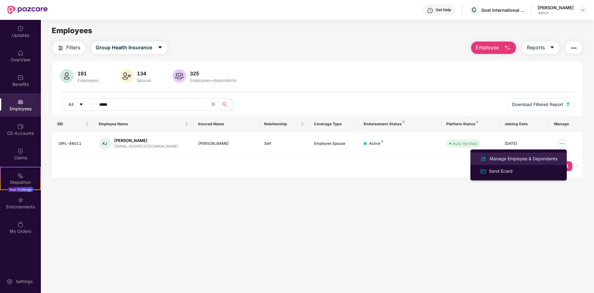
click at [510, 159] on div "Manage Employee & Dependents" at bounding box center [524, 158] width 70 height 7
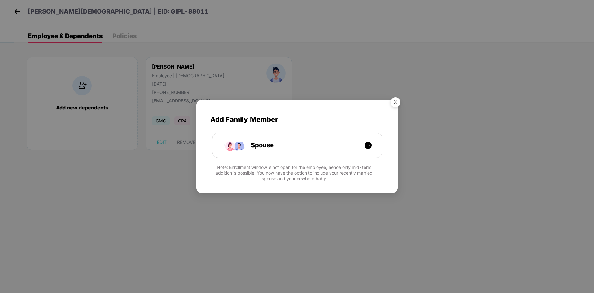
click at [395, 100] on img "Close" at bounding box center [395, 103] width 17 height 17
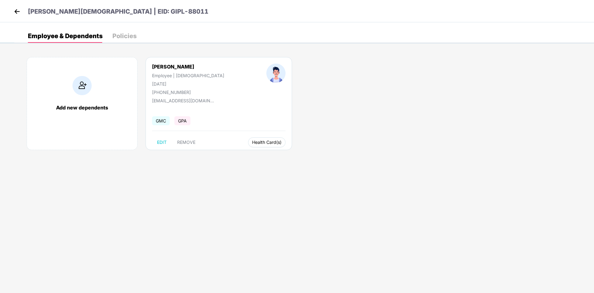
click at [252, 141] on span "Health Card(s)" at bounding box center [266, 142] width 29 height 3
click at [228, 157] on span "Health Insurance(ES)" at bounding box center [241, 154] width 51 height 7
click at [17, 13] on img at bounding box center [16, 11] width 9 height 9
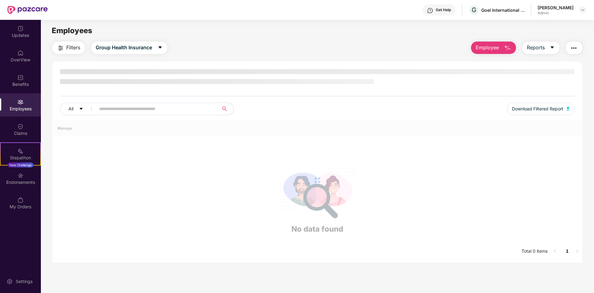
click at [163, 105] on input "text" at bounding box center [154, 108] width 111 height 9
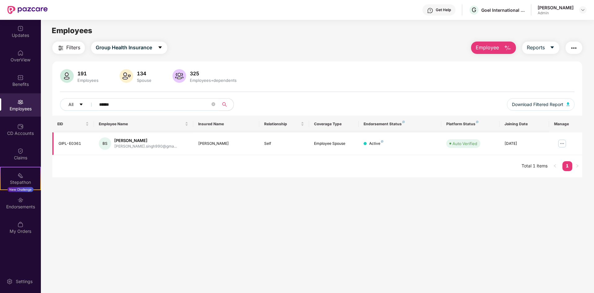
type input "******"
click at [559, 146] on img at bounding box center [563, 144] width 10 height 10
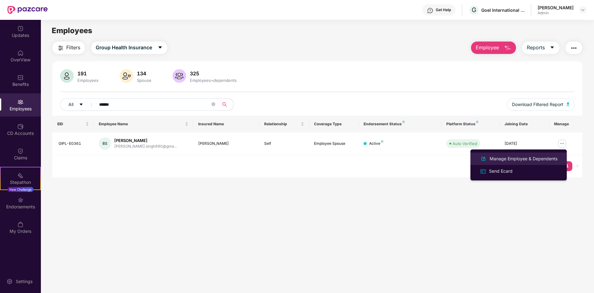
click at [550, 155] on div "Manage Employee & Dependents" at bounding box center [519, 158] width 80 height 7
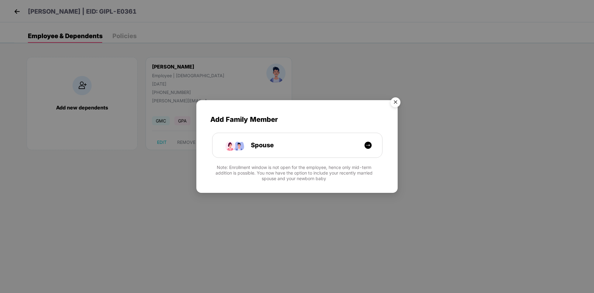
click at [397, 101] on img "Close" at bounding box center [395, 103] width 17 height 17
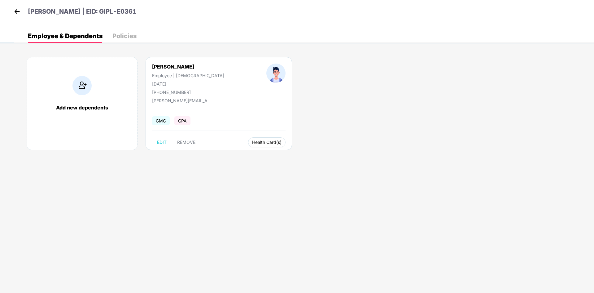
click at [252, 143] on span "Health Card(s)" at bounding box center [266, 142] width 29 height 3
click at [226, 151] on li "Health Insurance(ES)" at bounding box center [243, 155] width 59 height 10
click at [19, 13] on img at bounding box center [16, 11] width 9 height 9
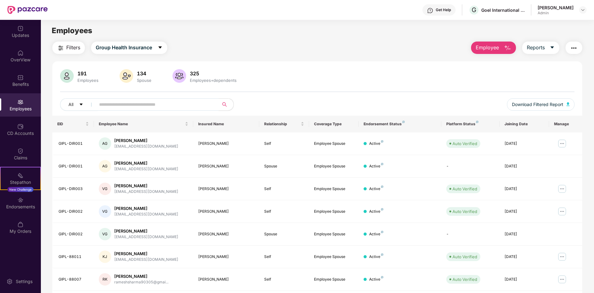
click at [155, 105] on input "text" at bounding box center [154, 104] width 111 height 9
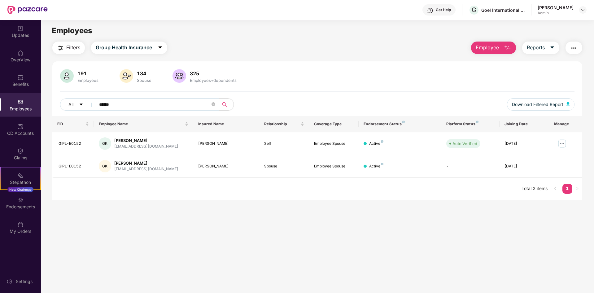
click at [106, 100] on input "******" at bounding box center [154, 104] width 111 height 9
type input "*****"
click at [562, 144] on img at bounding box center [563, 144] width 10 height 10
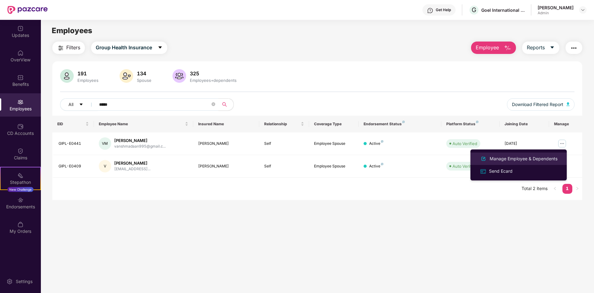
click at [510, 156] on div "Manage Employee & Dependents" at bounding box center [524, 158] width 70 height 7
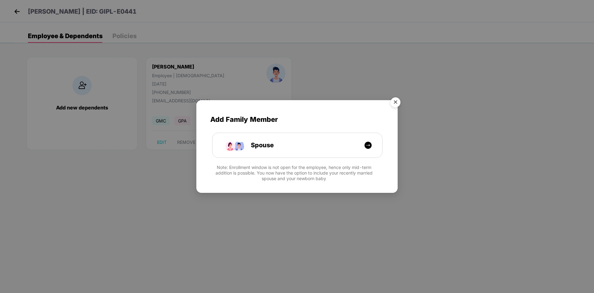
click at [395, 100] on img "Close" at bounding box center [395, 103] width 17 height 17
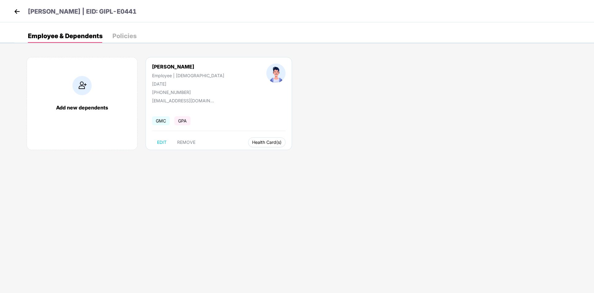
click at [252, 143] on span "Health Card(s)" at bounding box center [266, 142] width 29 height 3
click at [229, 155] on span "Health Insurance(ES)" at bounding box center [241, 154] width 51 height 7
click at [19, 13] on img at bounding box center [16, 11] width 9 height 9
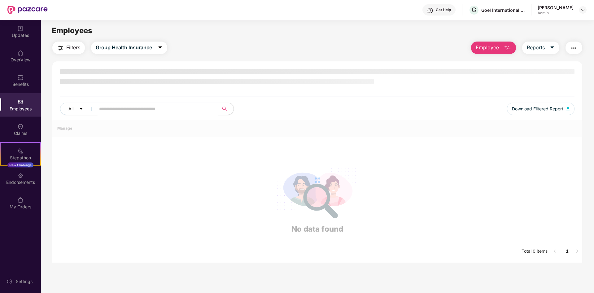
drag, startPoint x: 152, startPoint y: 108, endPoint x: 149, endPoint y: 108, distance: 3.4
click at [149, 108] on input "text" at bounding box center [154, 108] width 111 height 9
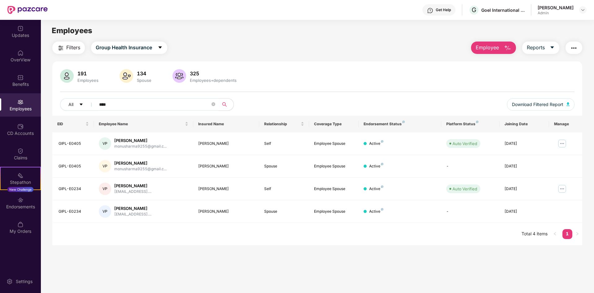
type input "***"
click at [565, 143] on img at bounding box center [563, 144] width 10 height 10
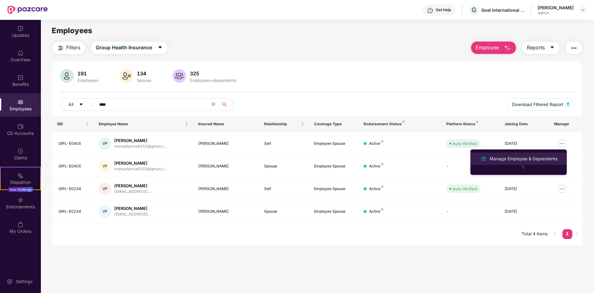
click at [533, 157] on div "Manage Employee & Dependents" at bounding box center [524, 158] width 70 height 7
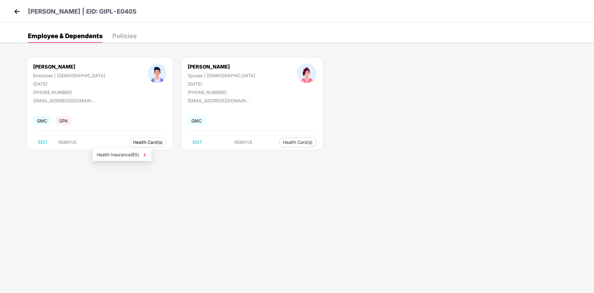
click at [133, 144] on span "Health Card(s)" at bounding box center [147, 142] width 29 height 3
click at [114, 154] on span "Health Insurance(ES)" at bounding box center [122, 154] width 51 height 7
click at [16, 11] on img at bounding box center [16, 11] width 9 height 9
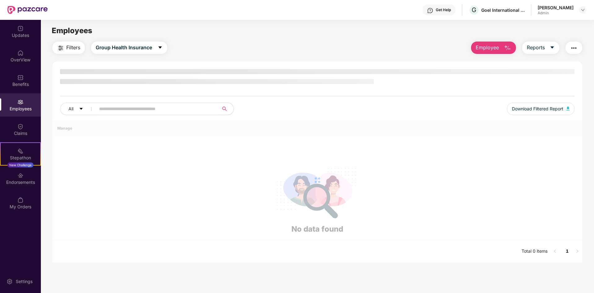
click at [147, 107] on input "text" at bounding box center [154, 108] width 111 height 9
type input "*****"
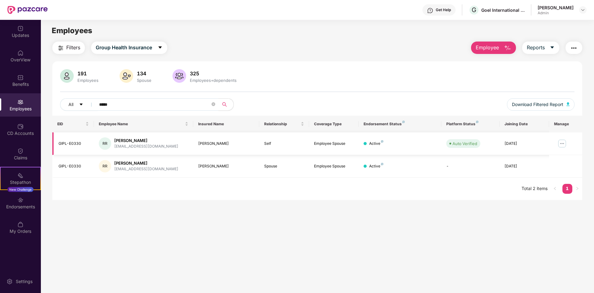
click at [563, 144] on img at bounding box center [563, 144] width 10 height 10
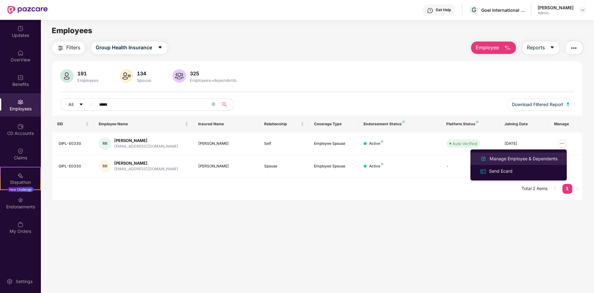
click at [499, 155] on div "Manage Employee & Dependents" at bounding box center [524, 158] width 70 height 7
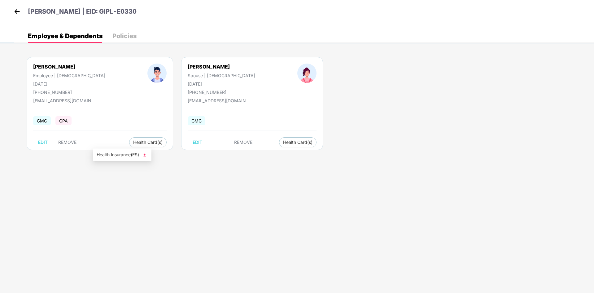
click at [105, 154] on span "Health Insurance(ES)" at bounding box center [122, 154] width 51 height 7
click at [18, 13] on img at bounding box center [16, 11] width 9 height 9
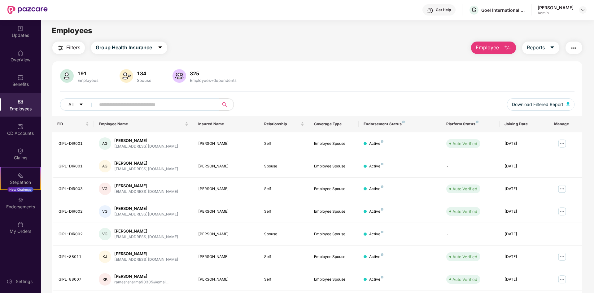
click at [203, 107] on input "text" at bounding box center [154, 104] width 111 height 9
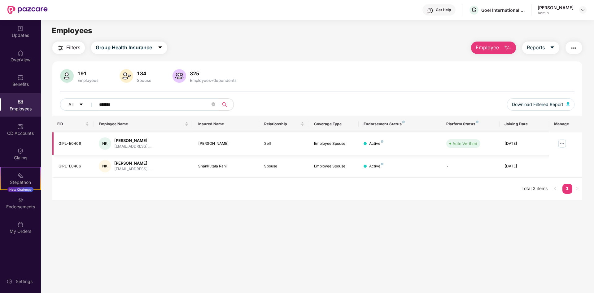
type input "******"
click at [565, 142] on img at bounding box center [563, 144] width 10 height 10
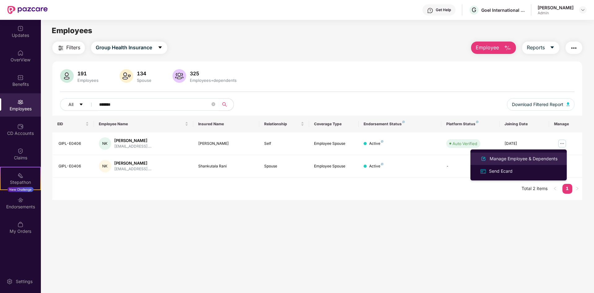
click at [500, 157] on div "Manage Employee & Dependents" at bounding box center [524, 158] width 70 height 7
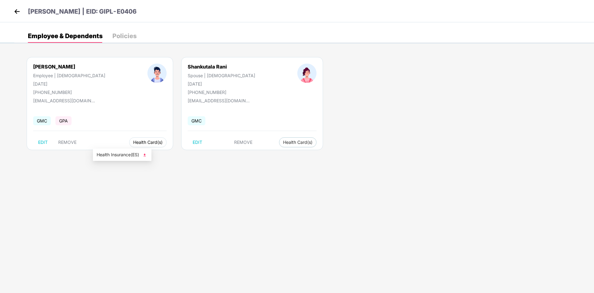
click at [133, 141] on span "Health Card(s)" at bounding box center [147, 142] width 29 height 3
click at [120, 156] on span "Health Insurance(ES)" at bounding box center [122, 154] width 51 height 7
click at [15, 14] on img at bounding box center [16, 11] width 9 height 9
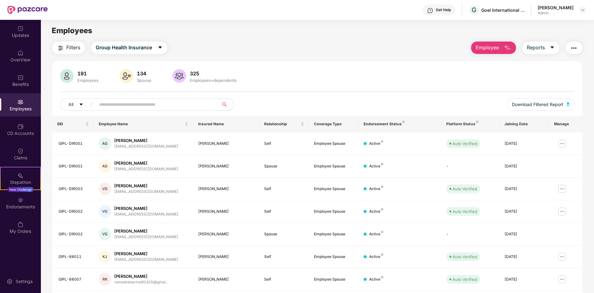
click at [190, 105] on input "text" at bounding box center [154, 104] width 111 height 9
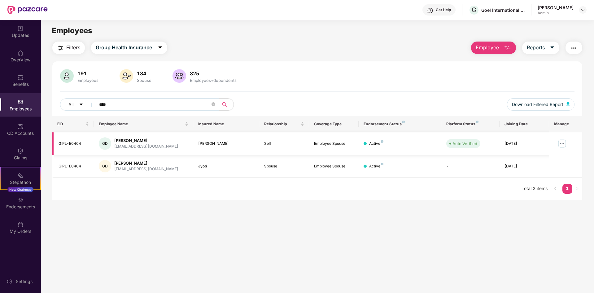
type input "****"
click at [563, 143] on img at bounding box center [563, 144] width 10 height 10
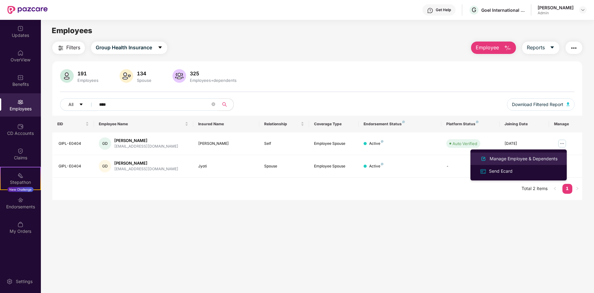
click at [493, 158] on div "Manage Employee & Dependents" at bounding box center [524, 158] width 70 height 7
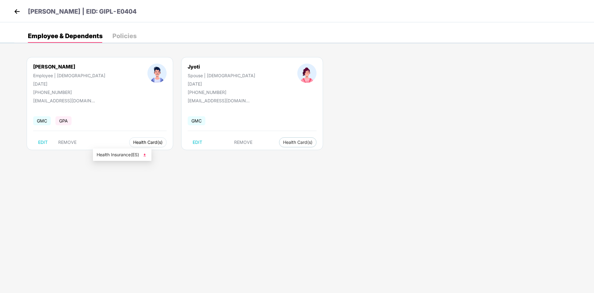
click at [129, 138] on button "Health Card(s)" at bounding box center [148, 142] width 38 height 10
click at [126, 153] on span "Health Insurance(ES)" at bounding box center [122, 154] width 51 height 7
click at [133, 143] on span "Health Card(s)" at bounding box center [147, 142] width 29 height 3
click at [117, 153] on span "Health Insurance(ES)" at bounding box center [122, 154] width 51 height 7
click at [21, 12] on img at bounding box center [16, 11] width 9 height 9
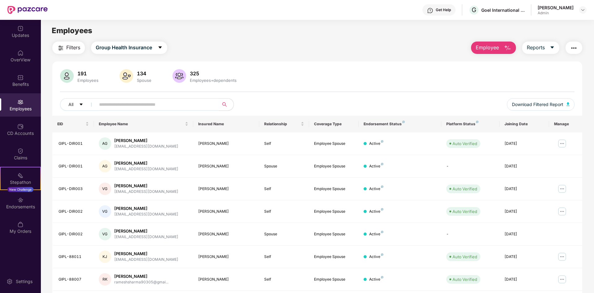
click at [148, 104] on input "text" at bounding box center [154, 104] width 111 height 9
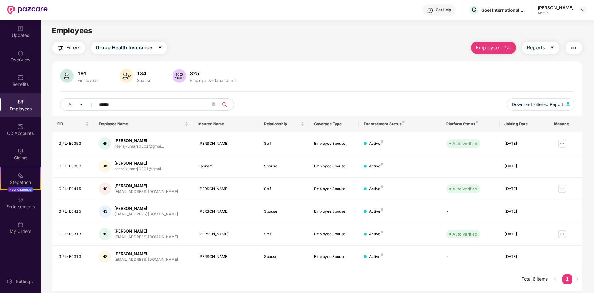
type input "******"
click at [561, 191] on img at bounding box center [563, 189] width 10 height 10
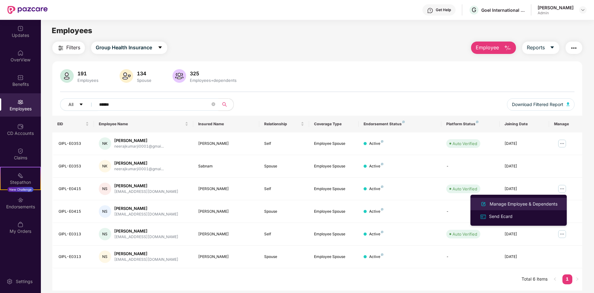
click at [535, 202] on div "Manage Employee & Dependents" at bounding box center [524, 204] width 70 height 7
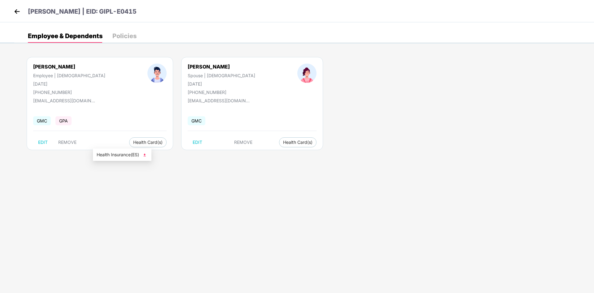
click at [122, 154] on span "Health Insurance(ES)" at bounding box center [122, 154] width 51 height 7
click at [18, 11] on img at bounding box center [16, 11] width 9 height 9
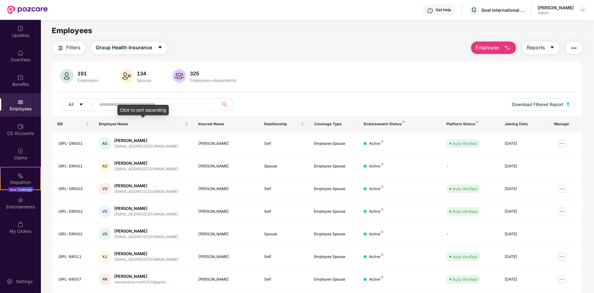
click at [157, 104] on input "text" at bounding box center [154, 104] width 111 height 9
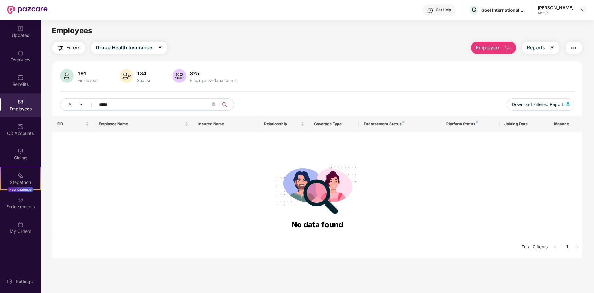
click at [158, 100] on input "*****" at bounding box center [154, 104] width 111 height 9
type input "*****"
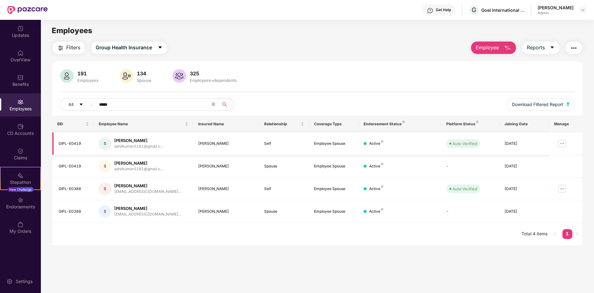
click at [562, 145] on img at bounding box center [563, 144] width 10 height 10
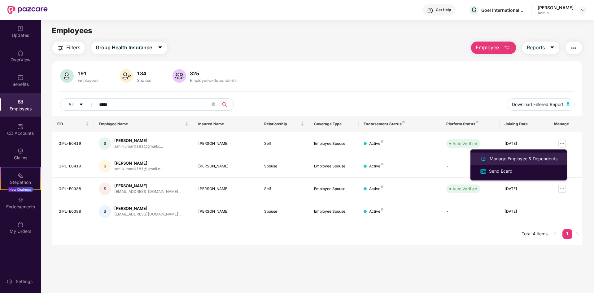
click at [527, 157] on div "Manage Employee & Dependents" at bounding box center [524, 158] width 70 height 7
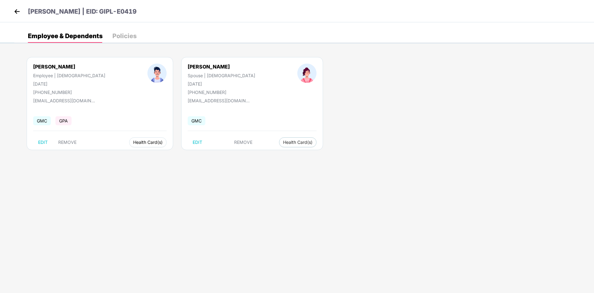
click at [129, 139] on button "Health Card(s)" at bounding box center [148, 142] width 38 height 10
click at [133, 144] on span "Health Card(s)" at bounding box center [147, 142] width 29 height 3
click at [115, 158] on span "Health Insurance(ES)" at bounding box center [122, 154] width 51 height 7
click at [16, 11] on img at bounding box center [16, 11] width 9 height 9
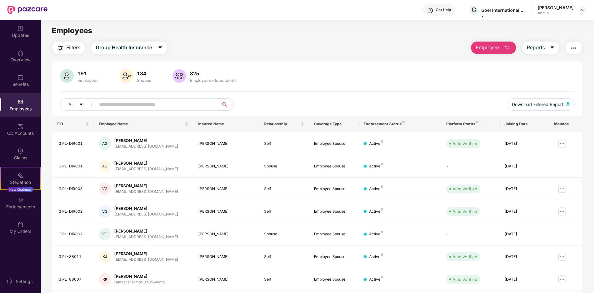
click at [156, 102] on input "text" at bounding box center [154, 104] width 111 height 9
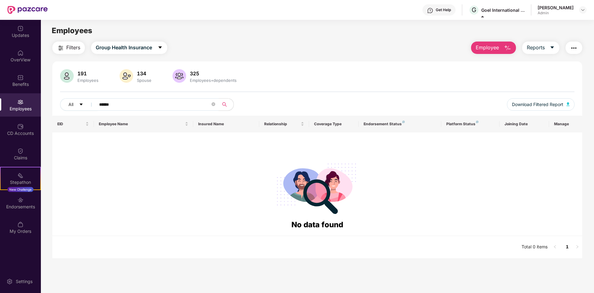
click at [156, 102] on input "******" at bounding box center [154, 104] width 111 height 9
click at [156, 102] on input "*******" at bounding box center [154, 104] width 111 height 9
type input "*"
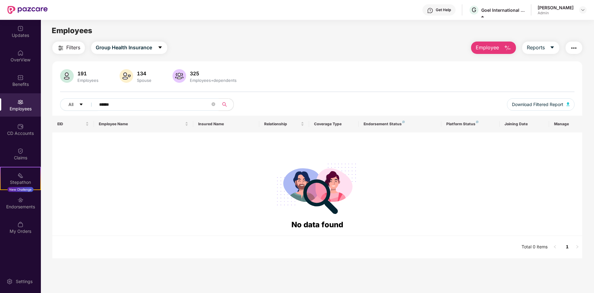
type input "******"
click at [156, 165] on div at bounding box center [317, 187] width 520 height 63
click at [576, 11] on div "[PERSON_NAME] Admin" at bounding box center [562, 10] width 49 height 11
click at [587, 10] on div at bounding box center [583, 9] width 7 height 7
click at [554, 35] on div "Switch Company" at bounding box center [554, 37] width 81 height 12
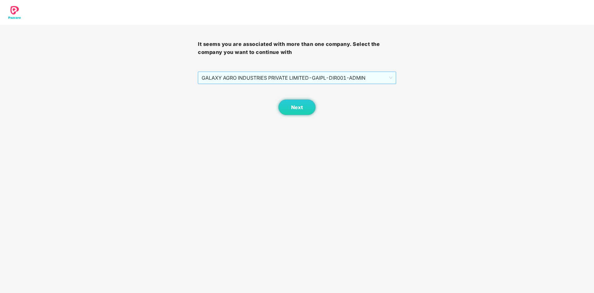
click at [338, 77] on span "GALAXY AGRO INDUSTRIES PRIVATE LIMITED - GAIPL-DIR001 - ADMIN" at bounding box center [297, 78] width 191 height 12
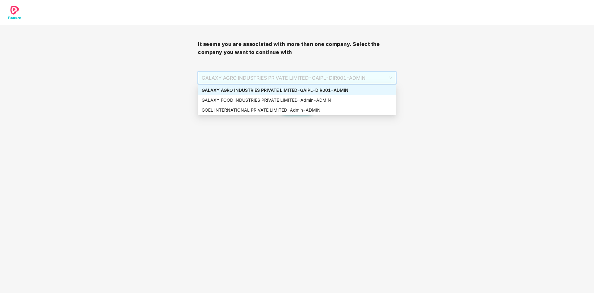
click at [319, 87] on div "GALAXY AGRO INDUSTRIES PRIVATE LIMITED - GAIPL-DIR001 - ADMIN" at bounding box center [297, 90] width 191 height 7
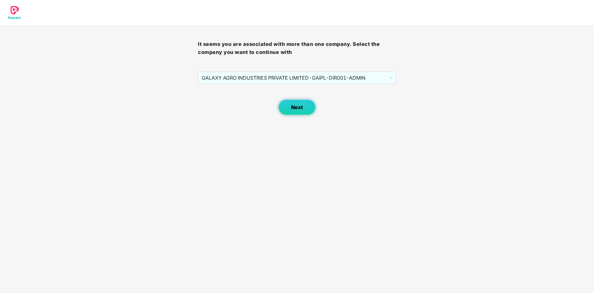
click at [297, 105] on span "Next" at bounding box center [297, 107] width 12 height 6
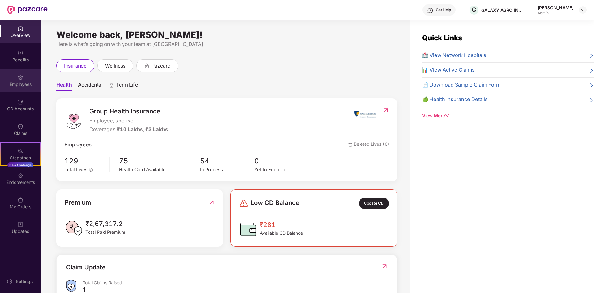
click at [19, 81] on div "Employees" at bounding box center [20, 84] width 41 height 6
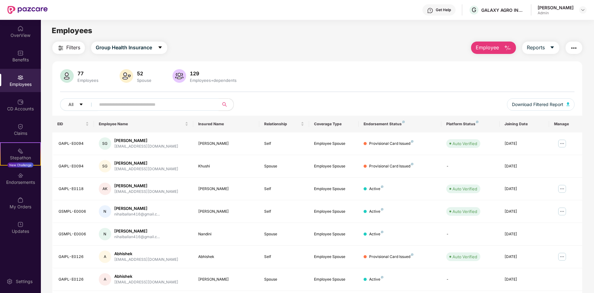
click at [142, 108] on input "text" at bounding box center [154, 104] width 111 height 9
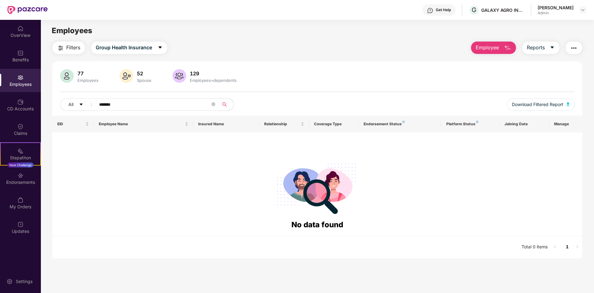
click at [142, 108] on input "*******" at bounding box center [154, 104] width 111 height 9
click at [142, 108] on input "******" at bounding box center [154, 104] width 111 height 9
type input "*******"
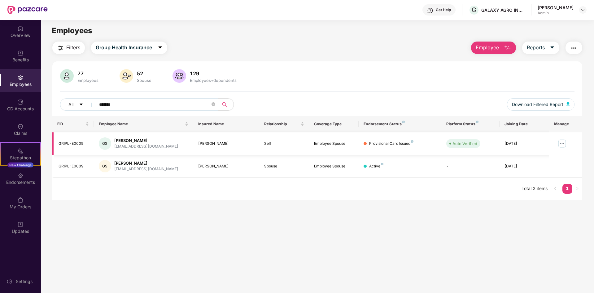
click at [561, 143] on img at bounding box center [563, 144] width 10 height 10
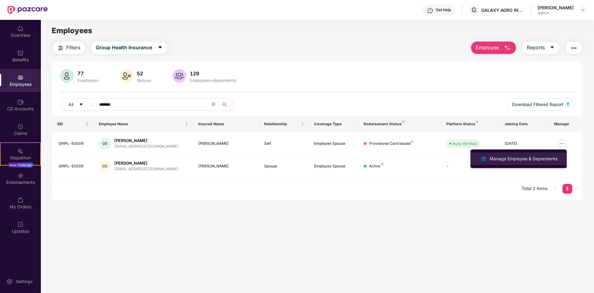
click at [514, 155] on div "Manage Employee & Dependents" at bounding box center [524, 158] width 70 height 7
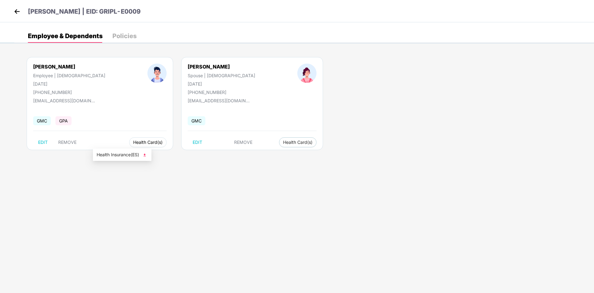
click at [133, 141] on span "Health Card(s)" at bounding box center [147, 142] width 29 height 3
click at [117, 153] on span "Health Insurance(ES)" at bounding box center [122, 154] width 51 height 7
click at [133, 142] on span "Health Card(s)" at bounding box center [147, 142] width 29 height 3
click at [17, 12] on img at bounding box center [16, 11] width 9 height 9
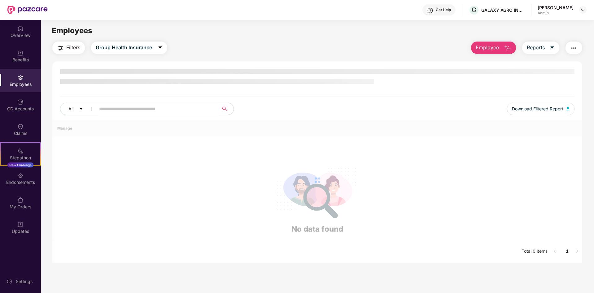
click at [154, 107] on input "text" at bounding box center [154, 108] width 111 height 9
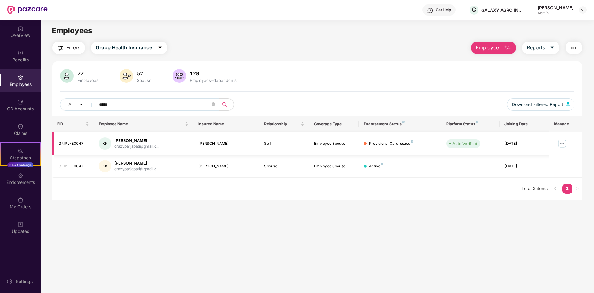
click at [388, 144] on div "Provisional Card Issued" at bounding box center [391, 144] width 44 height 6
click at [389, 201] on main "Employees Filters Group Health Insurance Employee Reports 77 Employees 52 Spous…" at bounding box center [317, 166] width 553 height 293
click at [98, 103] on span "*****" at bounding box center [155, 104] width 127 height 12
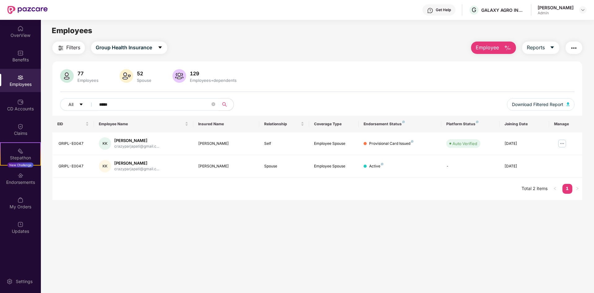
click at [105, 106] on input "*****" at bounding box center [154, 104] width 111 height 9
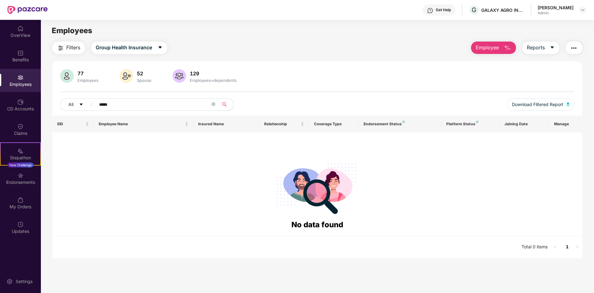
click at [108, 103] on input "*****" at bounding box center [154, 104] width 111 height 9
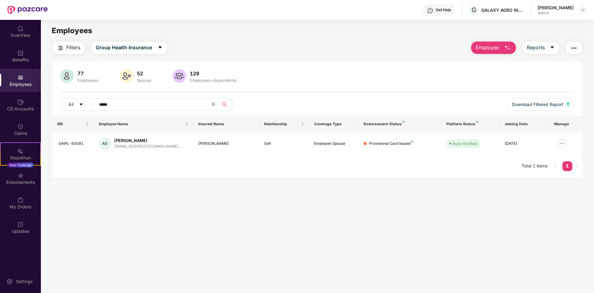
click at [110, 107] on input "*****" at bounding box center [154, 104] width 111 height 9
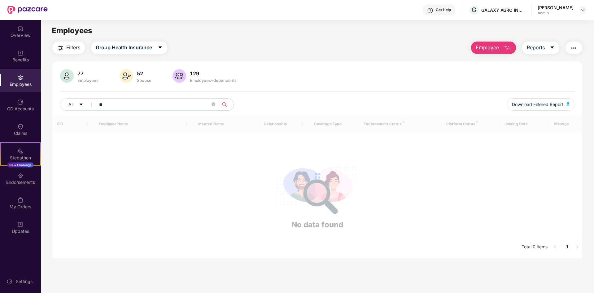
type input "*"
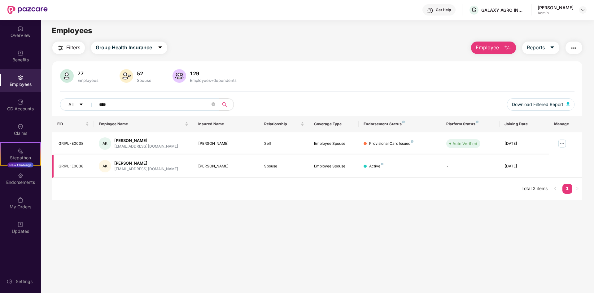
type input "****"
click at [107, 100] on input "****" at bounding box center [154, 104] width 111 height 9
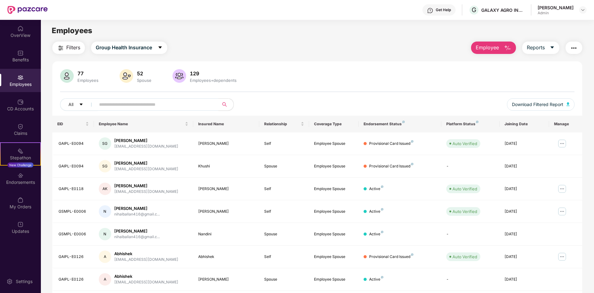
click at [572, 51] on img "button" at bounding box center [574, 47] width 7 height 7
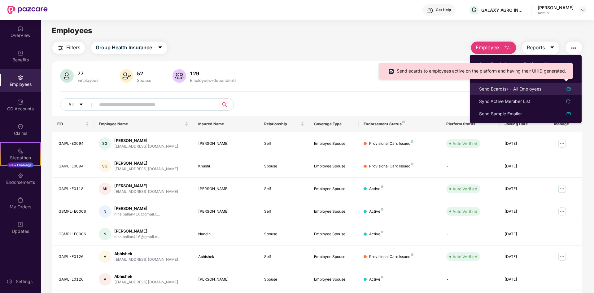
click at [532, 89] on div "Send Ecard(s) - All Employees" at bounding box center [510, 89] width 62 height 7
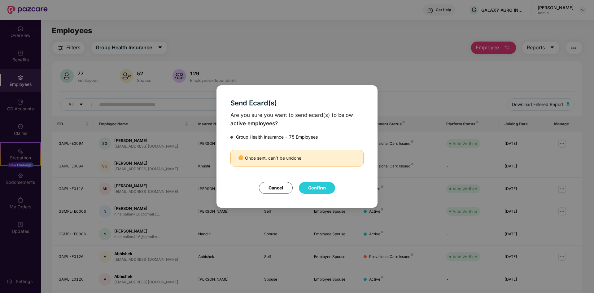
click at [320, 185] on button "Confirm" at bounding box center [317, 188] width 36 height 12
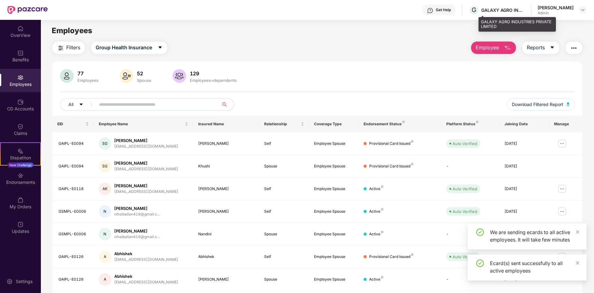
click at [516, 9] on div "GALAXY AGRO INDUSTRIES PRIVATE LIMITED" at bounding box center [503, 10] width 43 height 6
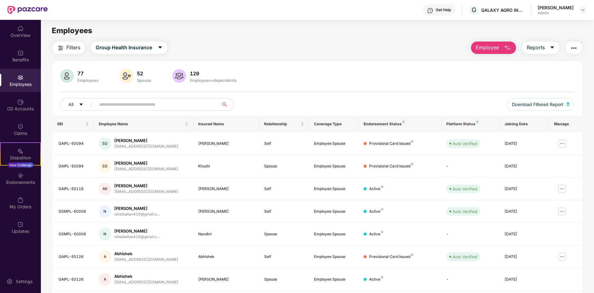
click at [576, 11] on div "[PERSON_NAME] Admin" at bounding box center [562, 10] width 49 height 11
click at [583, 8] on img at bounding box center [583, 9] width 5 height 5
click at [537, 34] on div "Switch Company" at bounding box center [554, 37] width 81 height 12
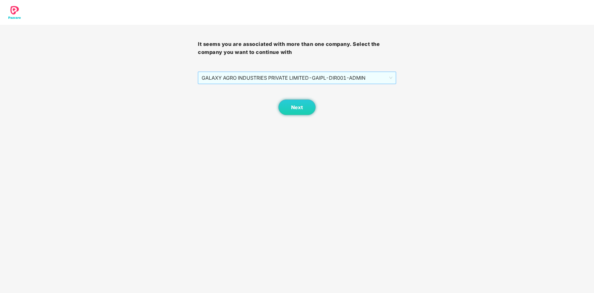
click at [294, 77] on span "GALAXY AGRO INDUSTRIES PRIVATE LIMITED - GAIPL-DIR001 - ADMIN" at bounding box center [297, 78] width 191 height 12
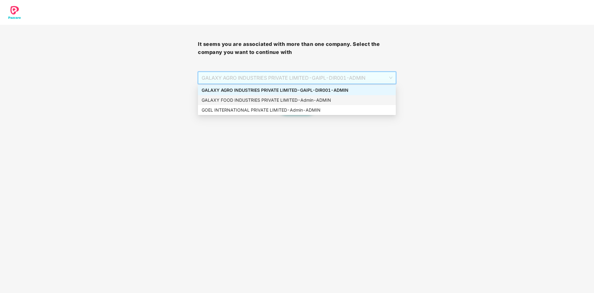
click at [292, 101] on div "GALAXY FOOD INDUSTRIES PRIVATE LIMITED - Admin - ADMIN" at bounding box center [297, 100] width 191 height 7
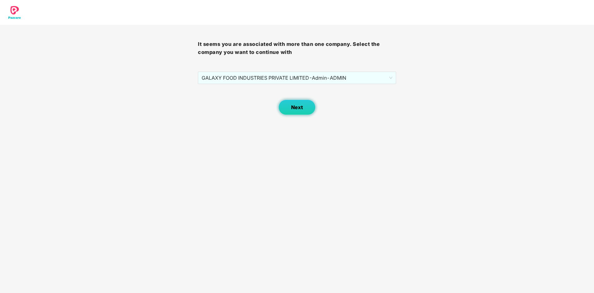
click at [294, 111] on button "Next" at bounding box center [297, 106] width 37 height 15
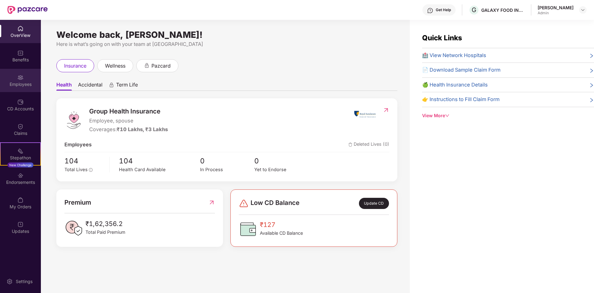
click at [22, 73] on div "Employees" at bounding box center [20, 80] width 41 height 23
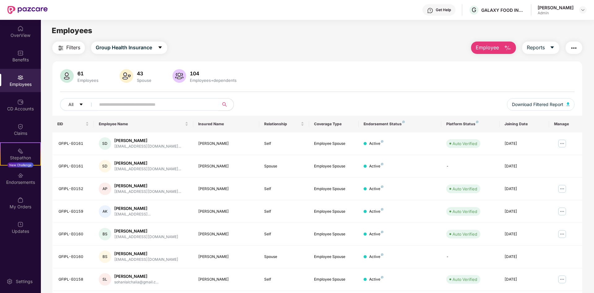
click at [574, 52] on button "button" at bounding box center [574, 48] width 17 height 12
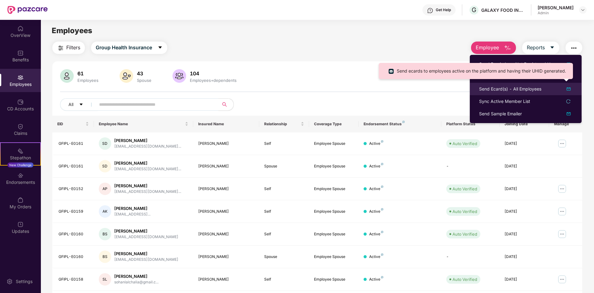
click at [497, 86] on div "Send Ecard(s) - All Employees" at bounding box center [510, 89] width 62 height 7
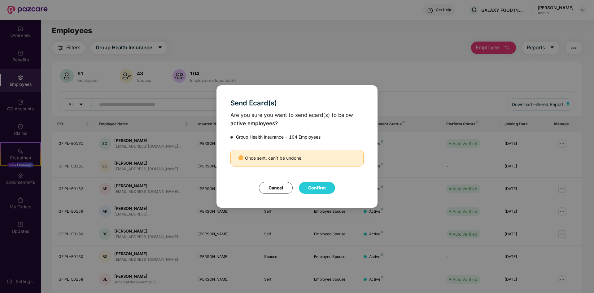
click at [323, 187] on button "Confirm" at bounding box center [317, 188] width 36 height 12
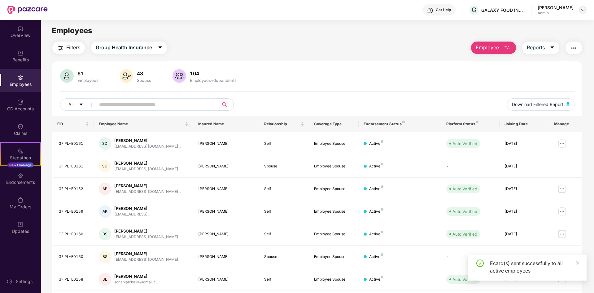
click at [581, 9] on img at bounding box center [583, 9] width 5 height 5
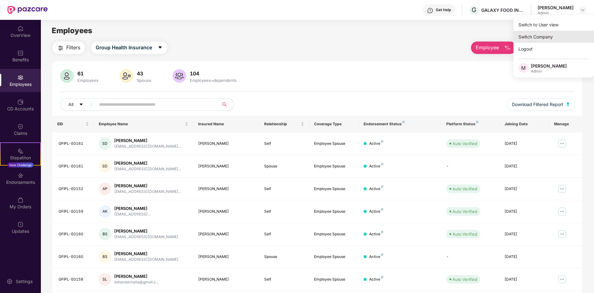
click at [550, 38] on div "Switch Company" at bounding box center [554, 37] width 81 height 12
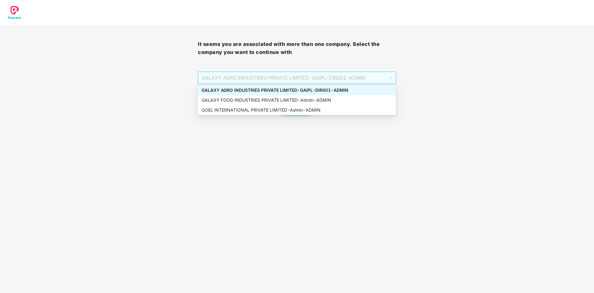
click at [350, 77] on span "GALAXY AGRO INDUSTRIES PRIVATE LIMITED - GAIPL-DIR001 - ADMIN" at bounding box center [297, 78] width 191 height 12
click at [295, 108] on div "GOEL INTERNATIONAL PRIVATE LIMITED - Admin - ADMIN" at bounding box center [297, 110] width 191 height 7
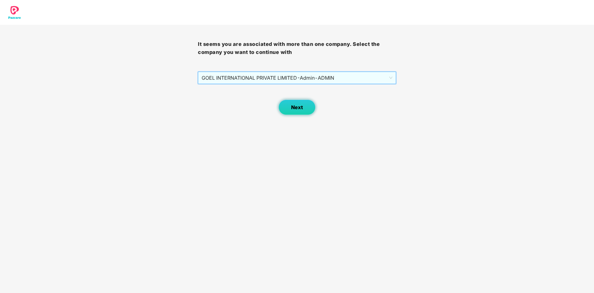
click at [297, 108] on span "Next" at bounding box center [297, 107] width 12 height 6
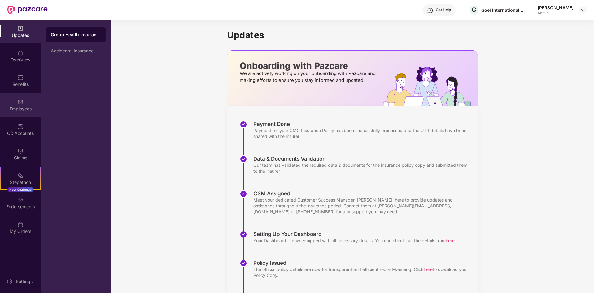
click at [29, 104] on div "Employees" at bounding box center [20, 104] width 41 height 23
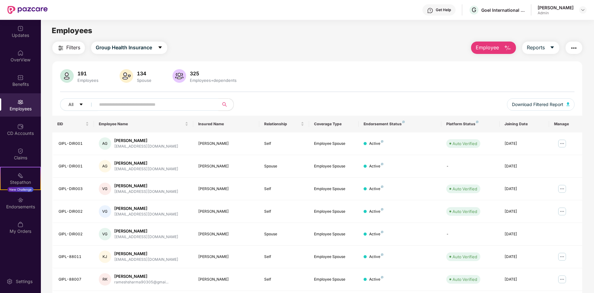
click at [573, 47] on img "button" at bounding box center [574, 47] width 7 height 7
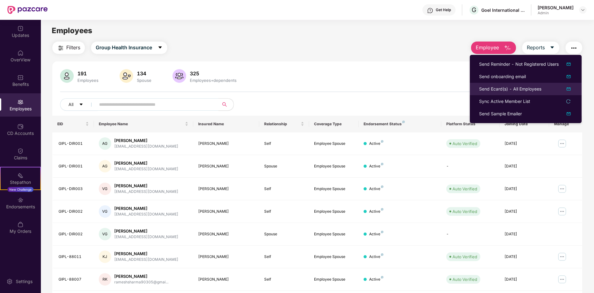
click at [523, 89] on div "Send Ecard(s) - All Employees" at bounding box center [510, 89] width 62 height 7
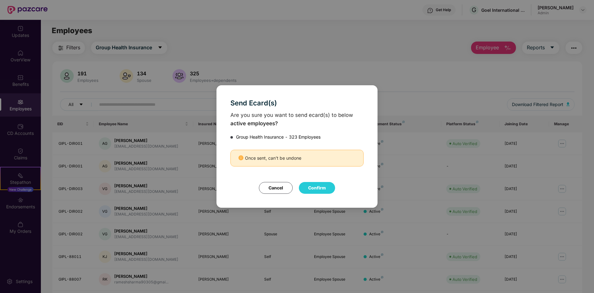
click at [326, 186] on button "Confirm" at bounding box center [317, 188] width 36 height 12
